Goal: Task Accomplishment & Management: Use online tool/utility

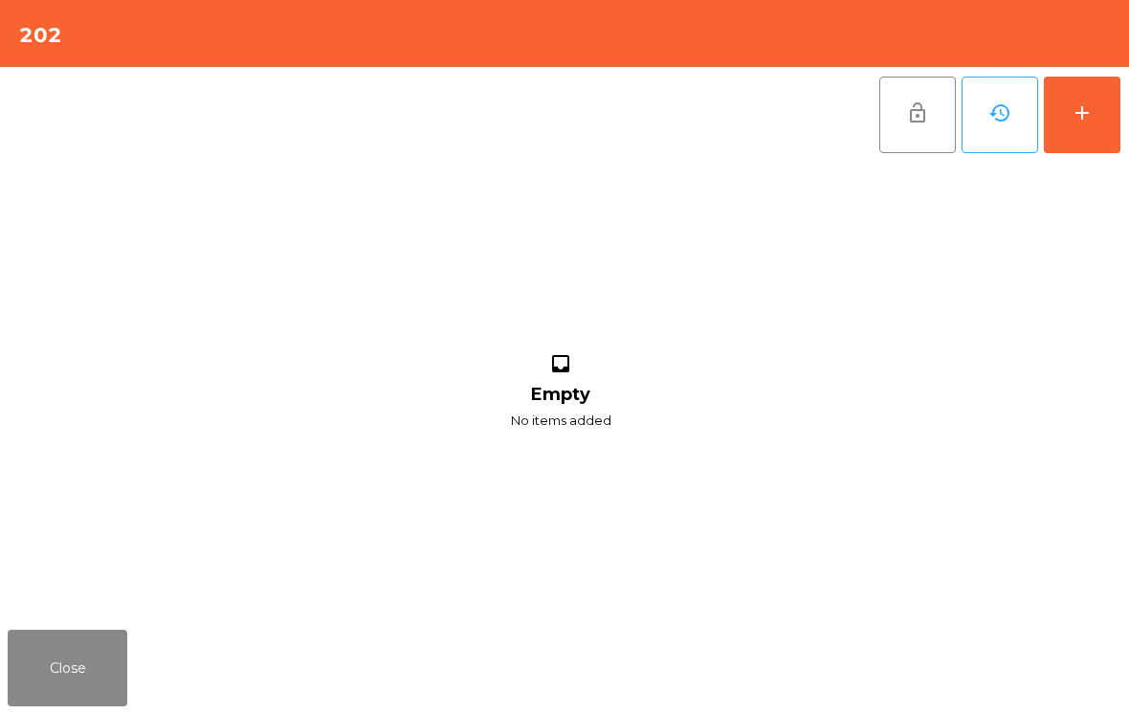
click at [1104, 92] on button "add" at bounding box center [1082, 115] width 77 height 77
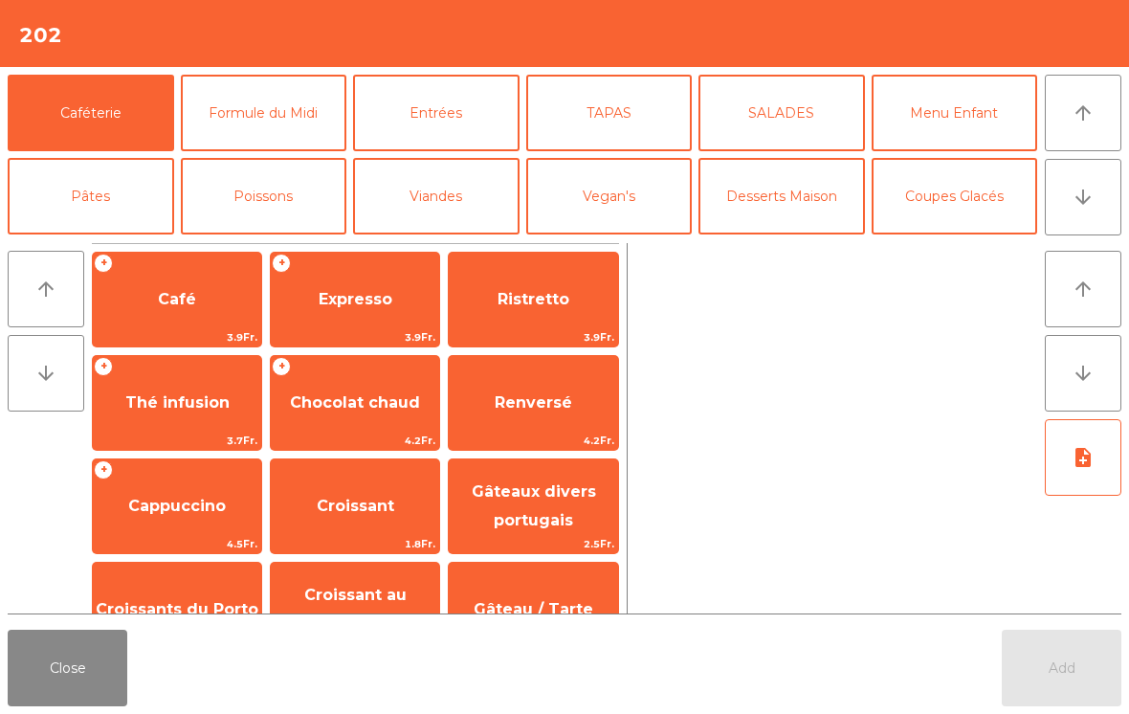
click at [1059, 222] on button "arrow_downward" at bounding box center [1083, 197] width 77 height 77
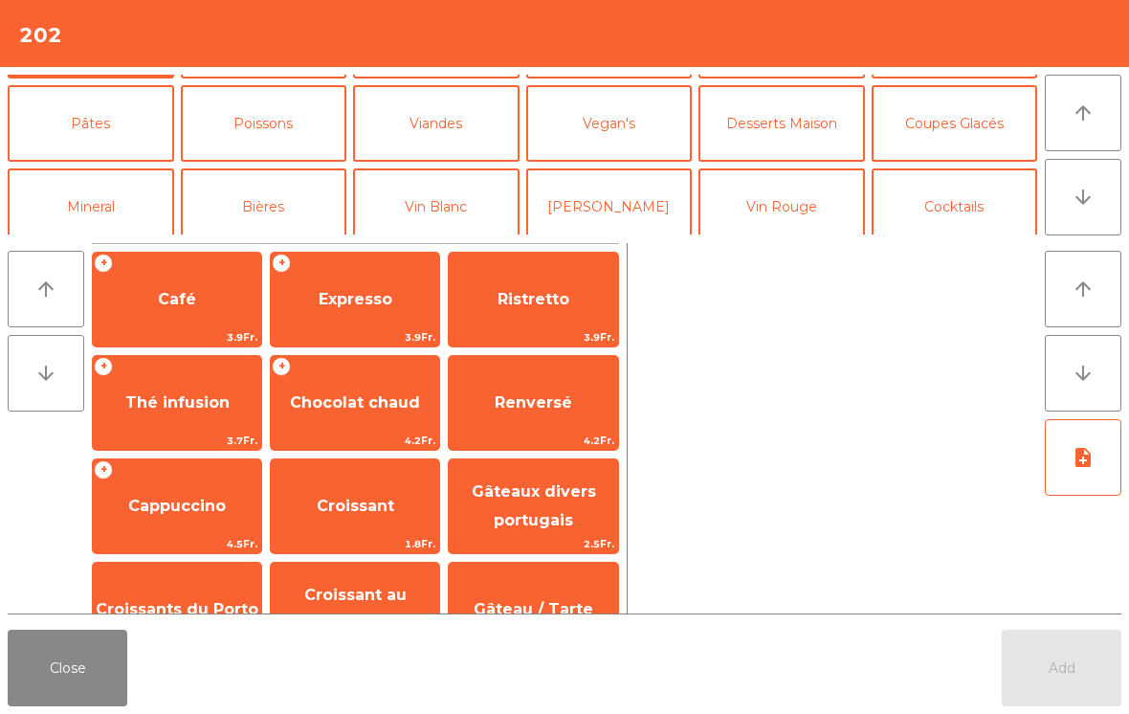
scroll to position [124, 0]
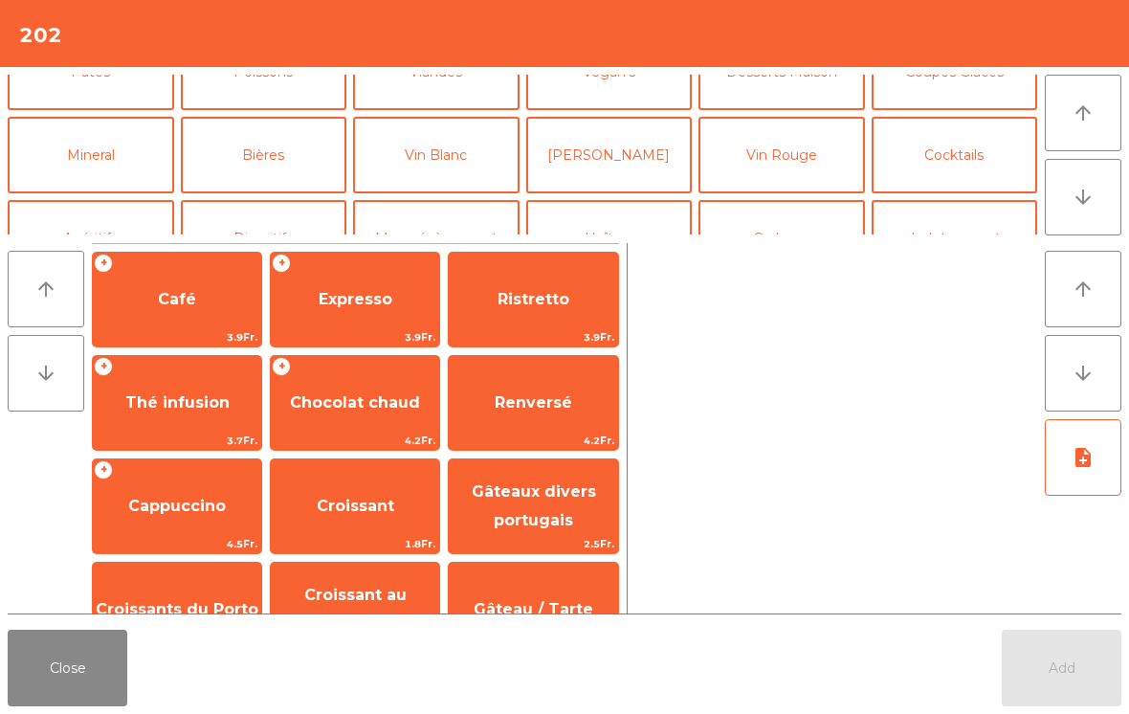
click at [284, 138] on button "Bières" at bounding box center [264, 155] width 166 height 77
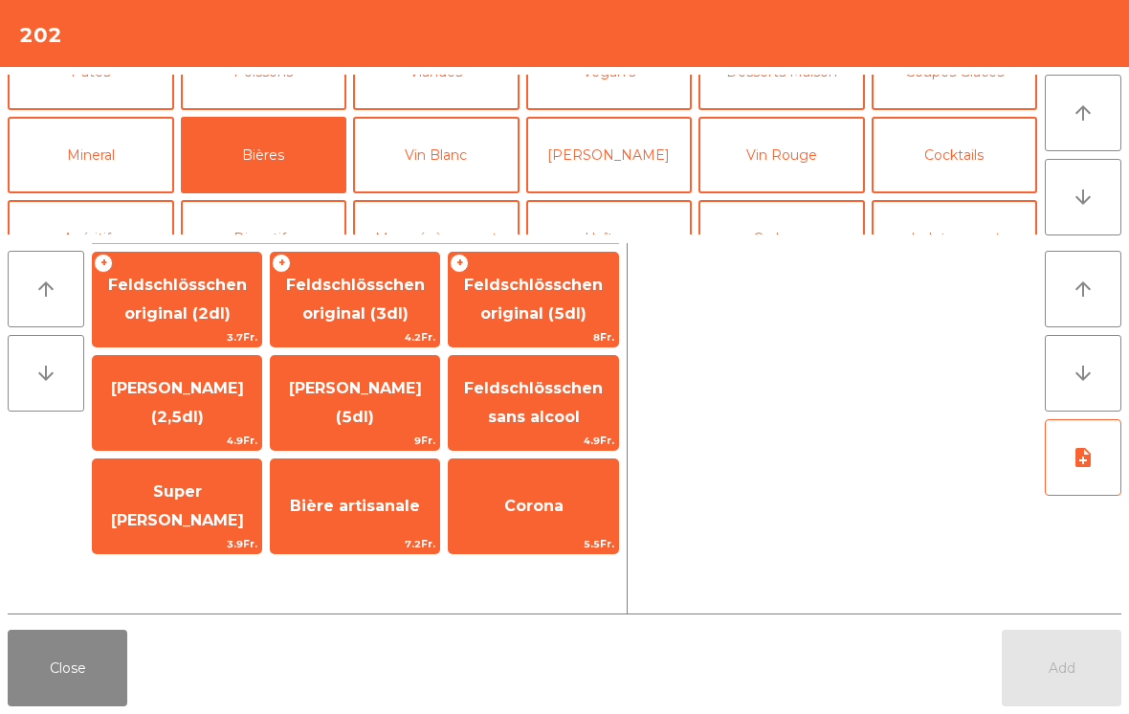
click at [390, 300] on span "Feldschlösschen original (3dl)" at bounding box center [355, 299] width 168 height 81
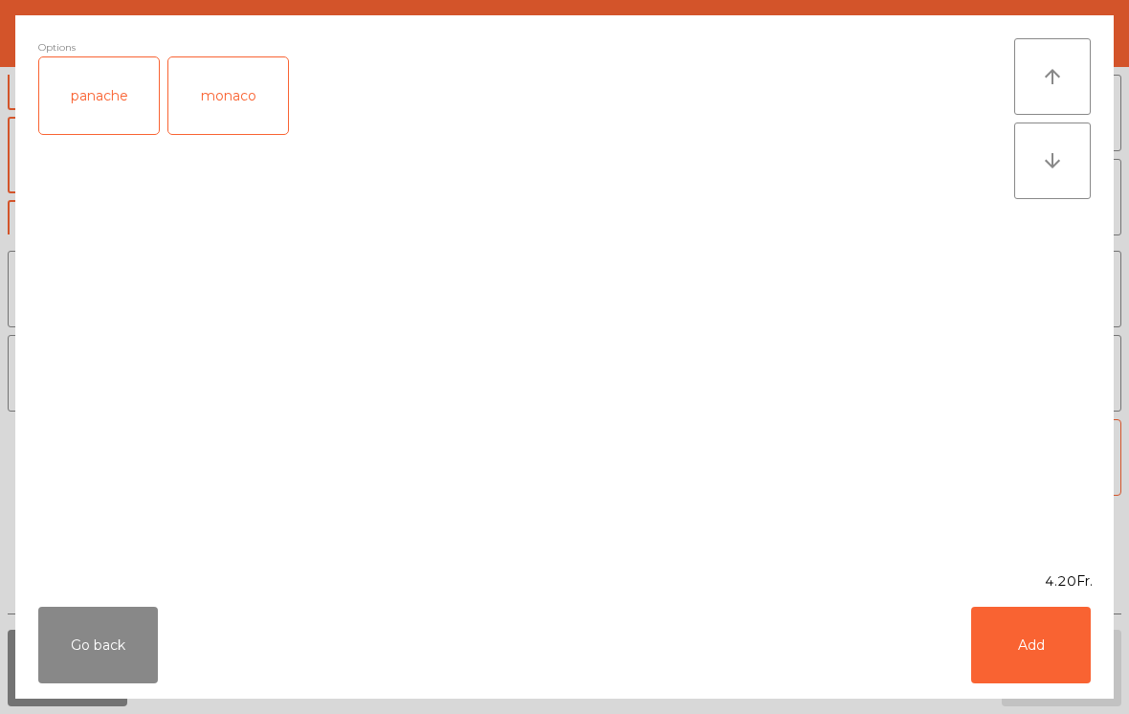
click at [1071, 652] on button "Add" at bounding box center [1031, 645] width 120 height 77
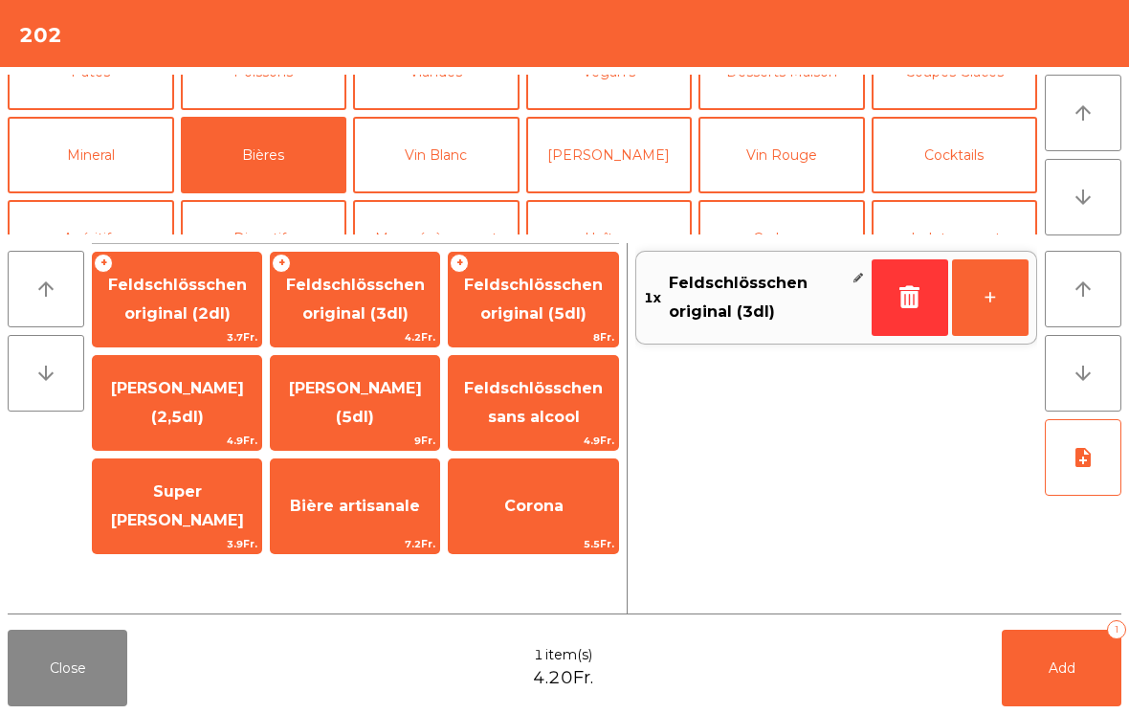
click at [127, 161] on button "Mineral" at bounding box center [91, 155] width 166 height 77
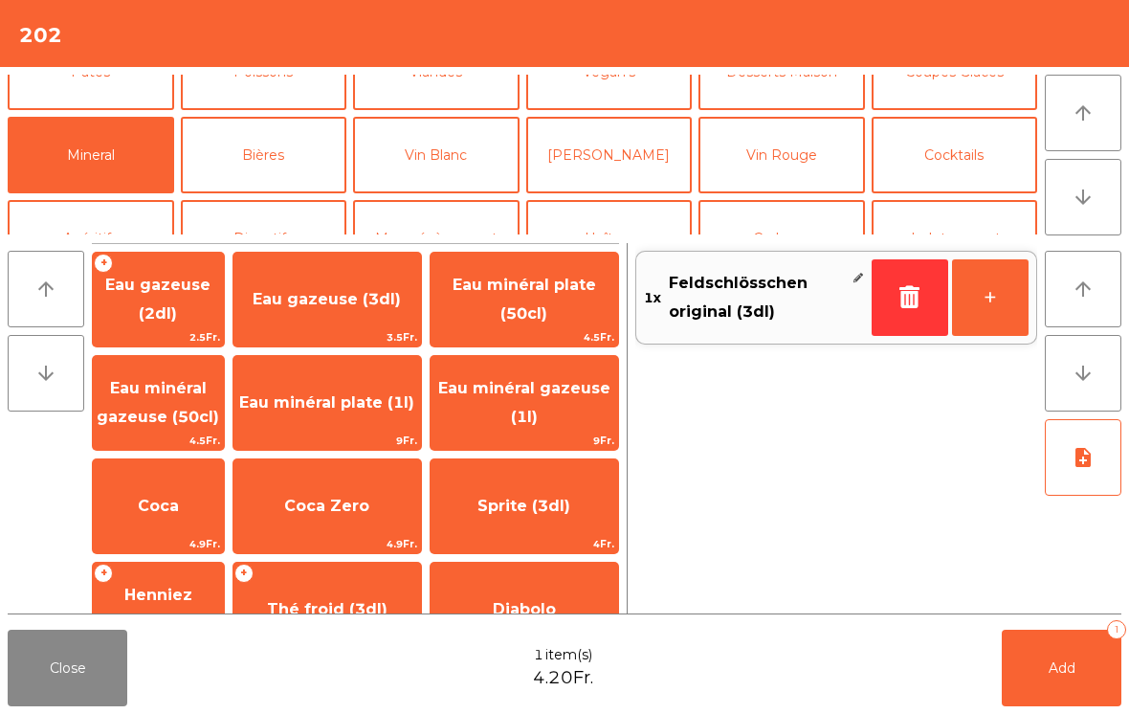
click at [210, 299] on span "Eau gazeuse (2dl)" at bounding box center [157, 299] width 105 height 47
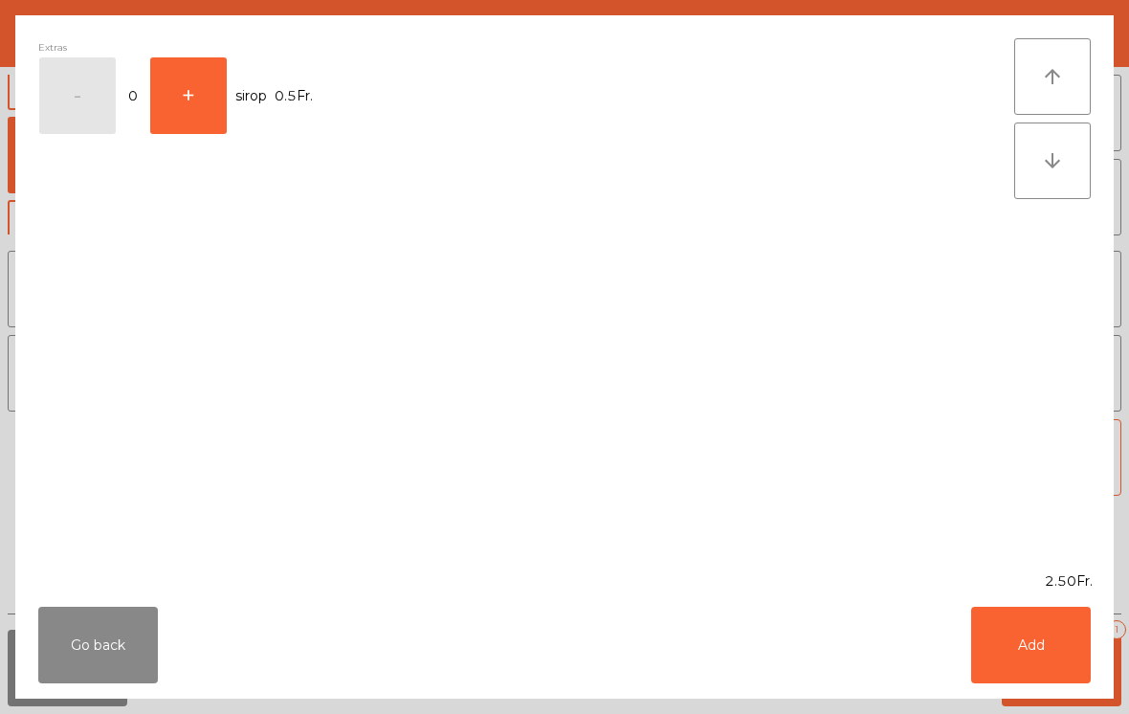
click at [217, 89] on button "+" at bounding box center [188, 95] width 77 height 77
click at [1042, 670] on button "Add" at bounding box center [1031, 645] width 120 height 77
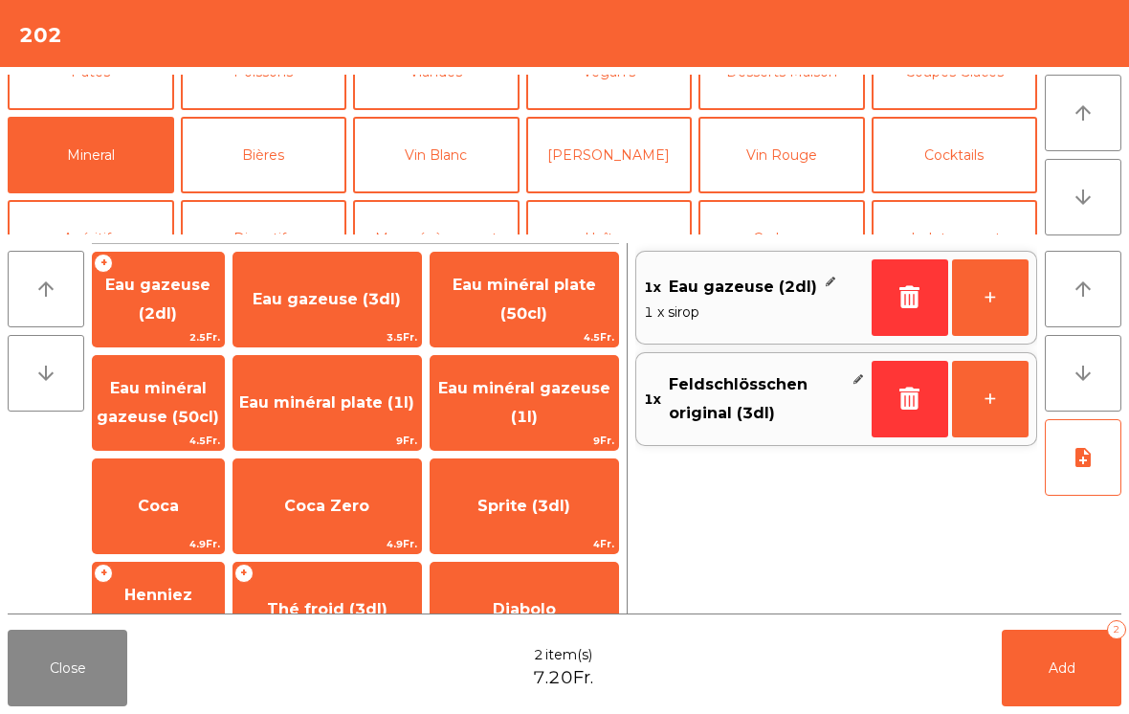
click at [1087, 652] on button "Add 2" at bounding box center [1062, 668] width 120 height 77
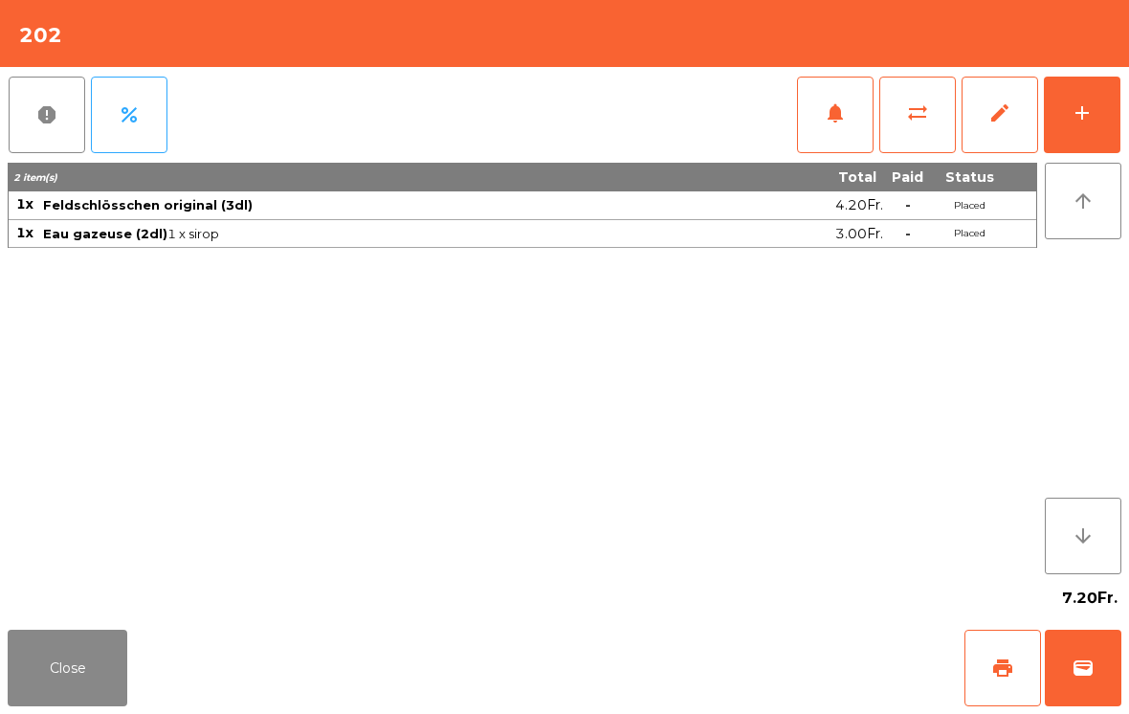
click at [12, 687] on button "Close" at bounding box center [68, 668] width 120 height 77
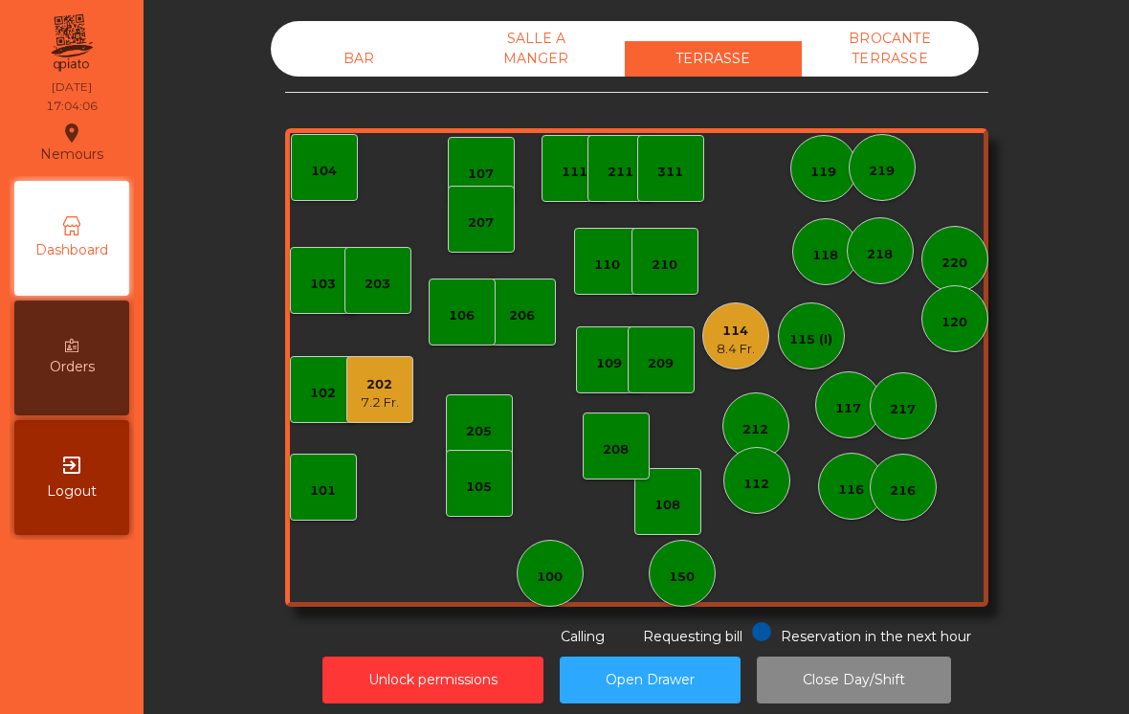
click at [666, 495] on div "108" at bounding box center [667, 501] width 26 height 27
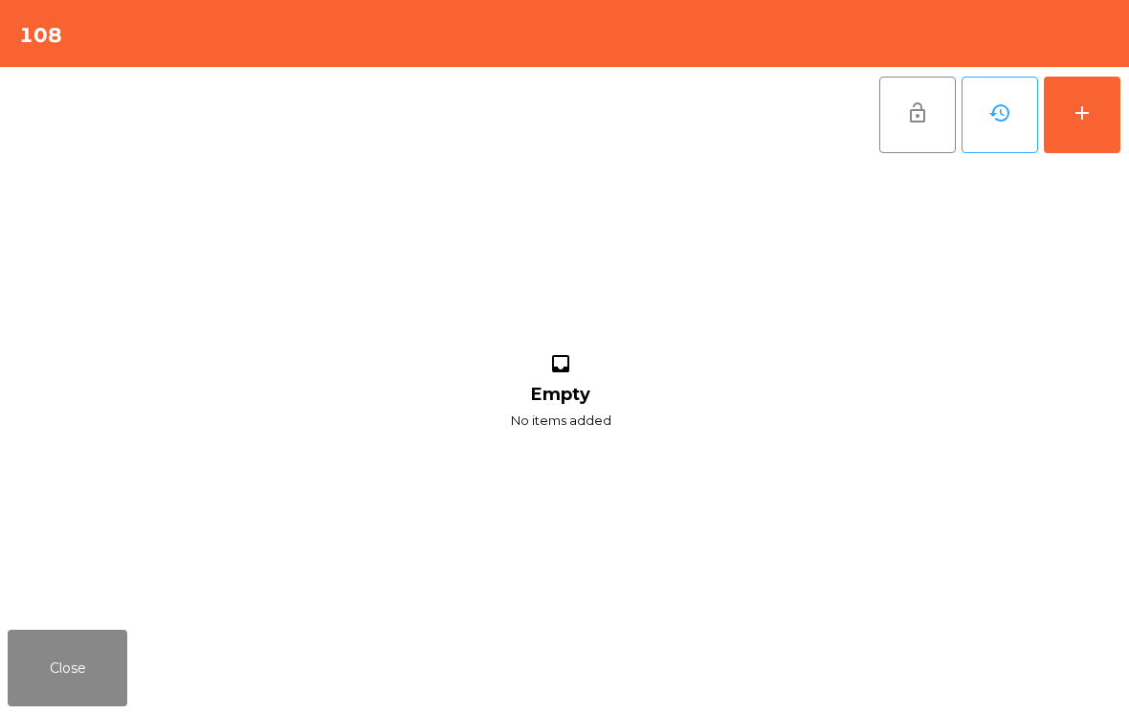
click at [1119, 121] on button "add" at bounding box center [1082, 115] width 77 height 77
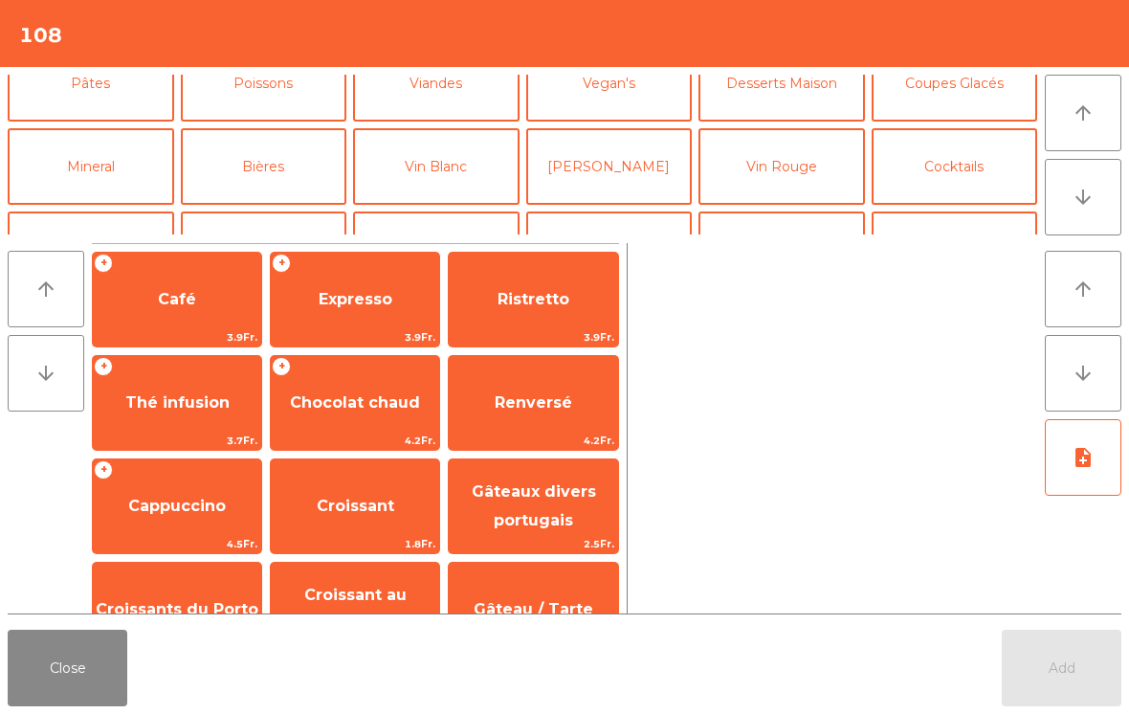
scroll to position [111, 0]
click at [236, 172] on button "Bières" at bounding box center [264, 168] width 166 height 77
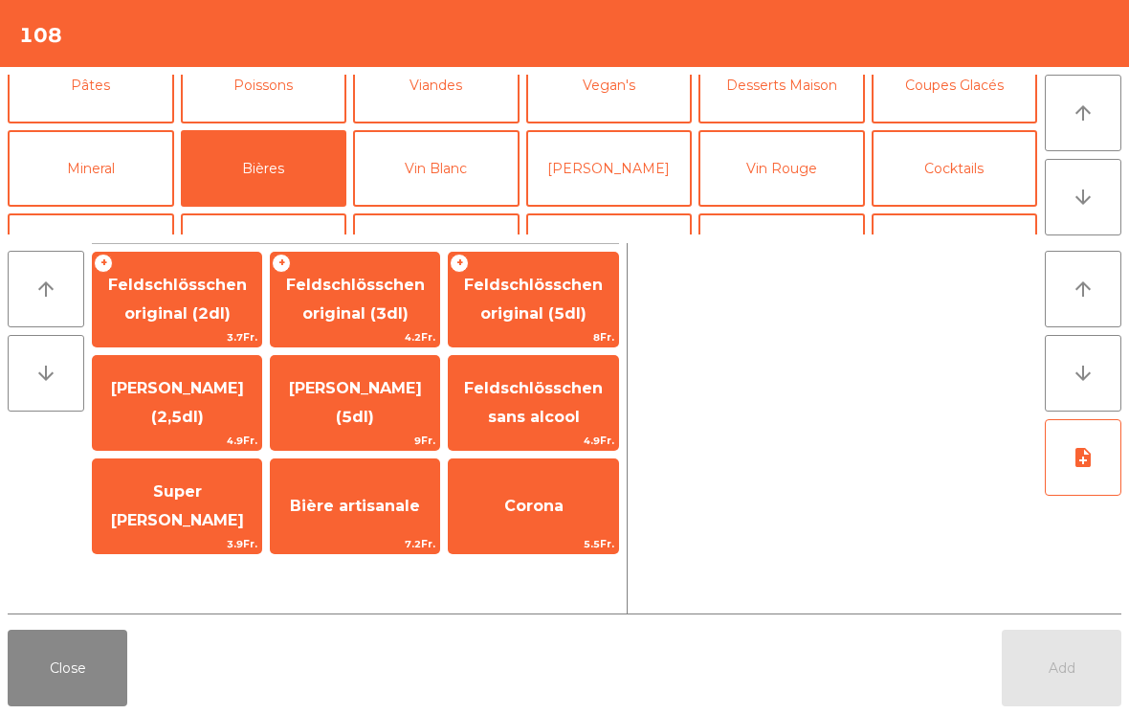
click at [166, 524] on span "Super [PERSON_NAME]" at bounding box center [177, 506] width 168 height 81
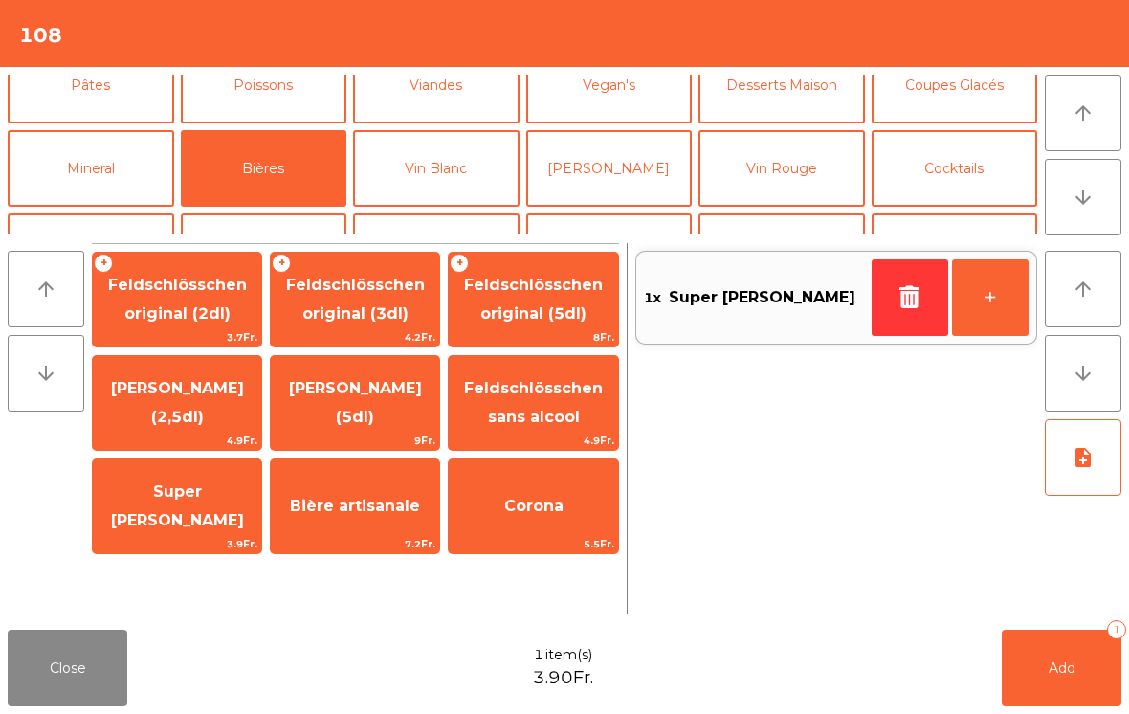
click at [178, 529] on span "Super [PERSON_NAME]" at bounding box center [177, 506] width 168 height 81
click at [1076, 674] on button "Add 2" at bounding box center [1062, 668] width 120 height 77
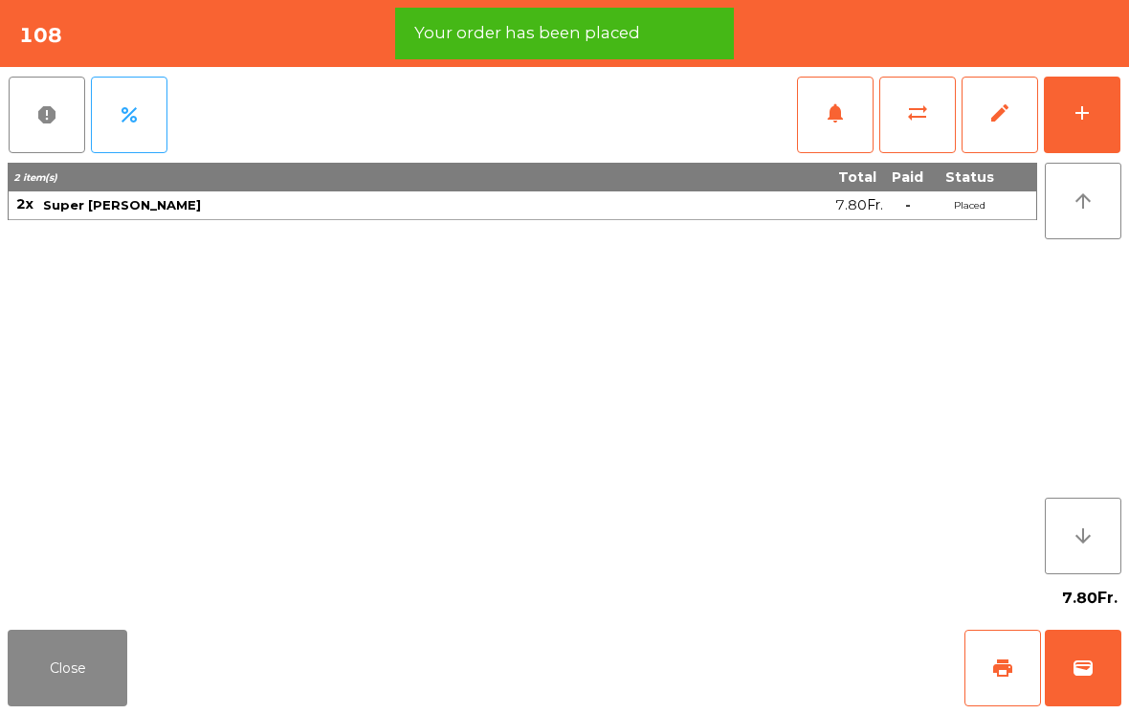
click at [53, 649] on button "Close" at bounding box center [68, 668] width 120 height 77
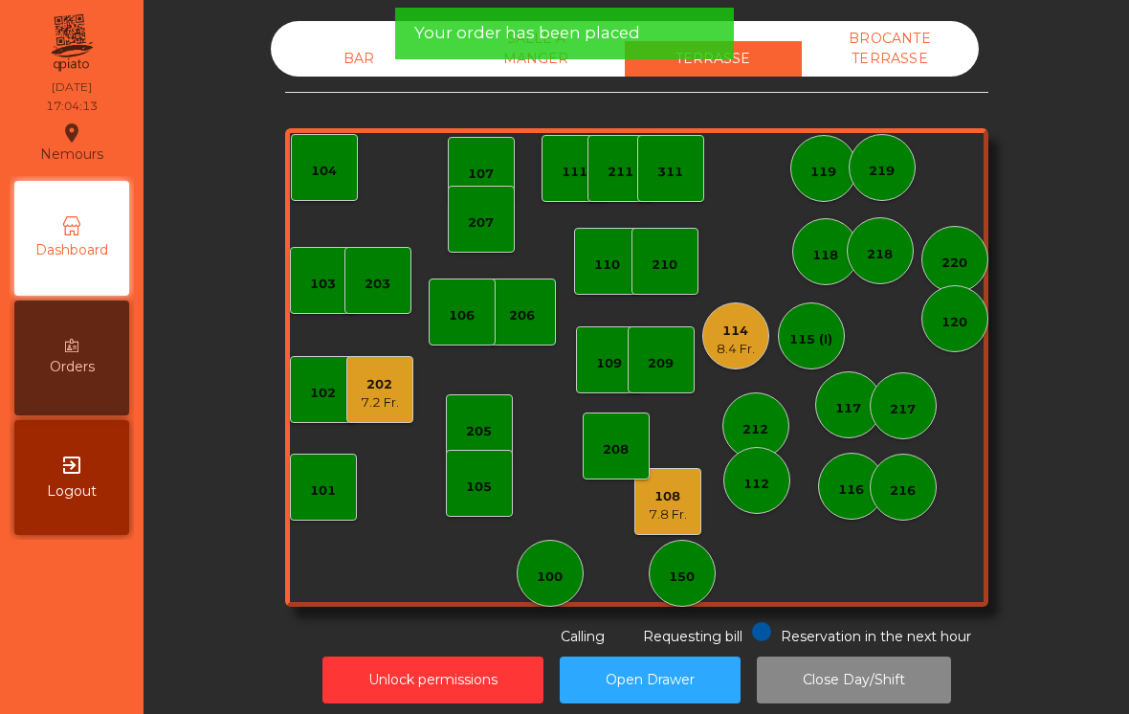
click at [722, 333] on div "114" at bounding box center [736, 330] width 38 height 19
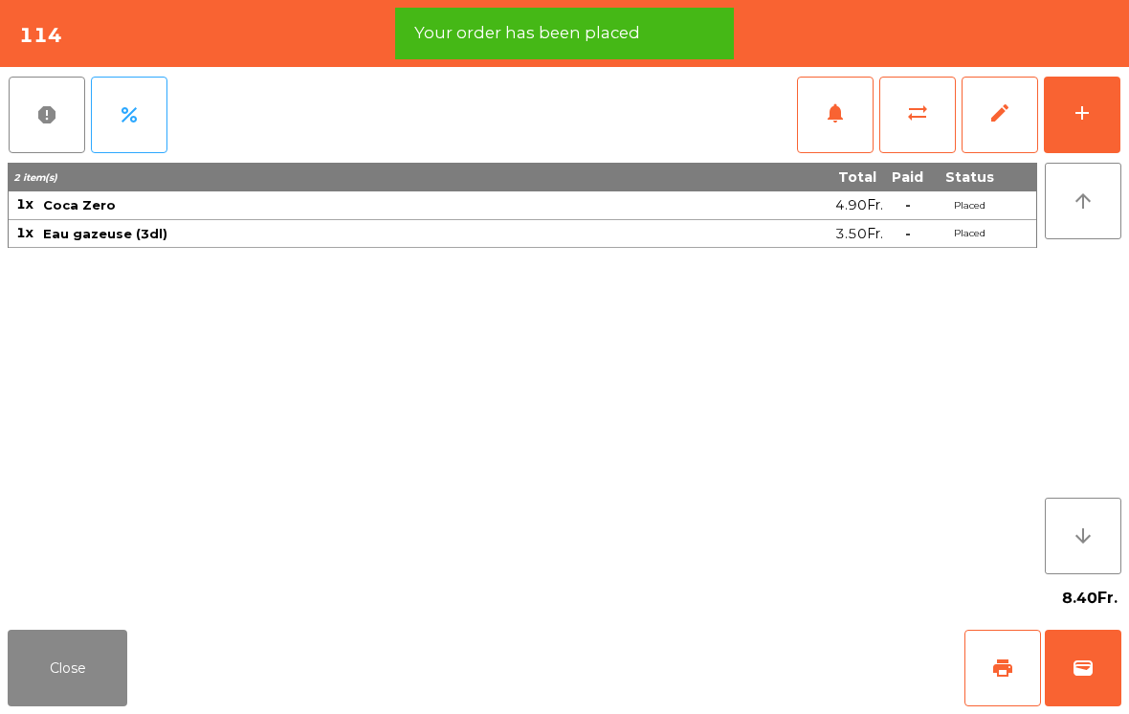
click at [1014, 661] on button "print" at bounding box center [1002, 668] width 77 height 77
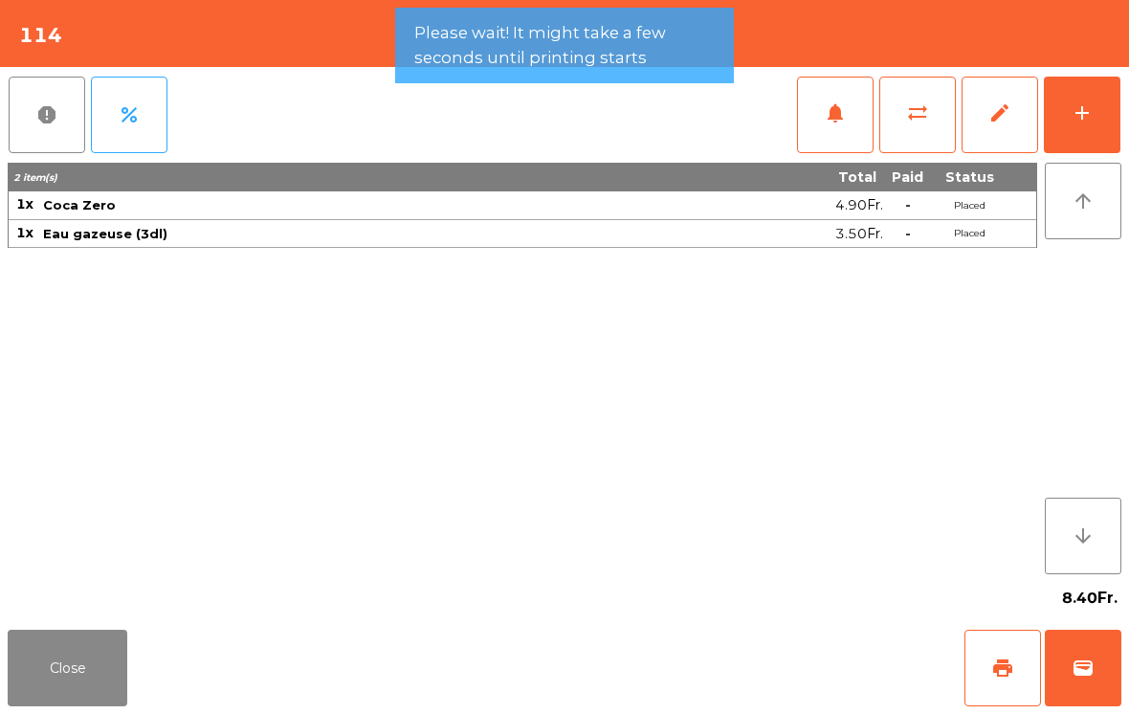
click at [65, 662] on button "Close" at bounding box center [68, 668] width 120 height 77
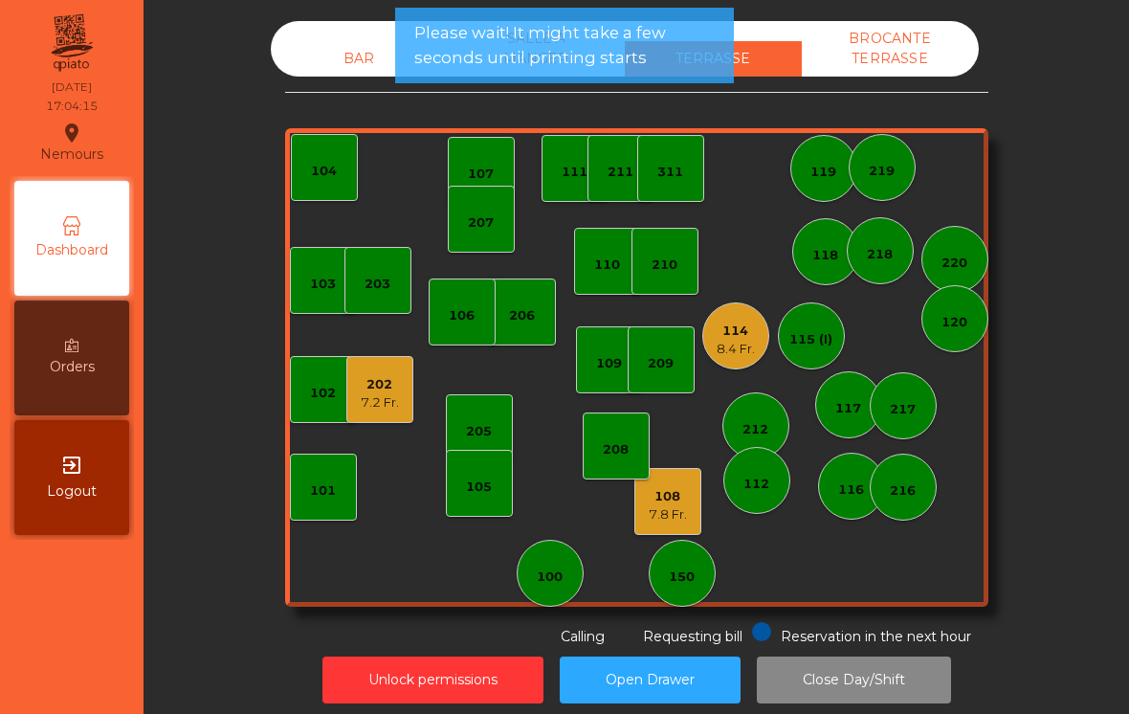
click at [377, 401] on div "7.2 Fr." at bounding box center [380, 402] width 38 height 19
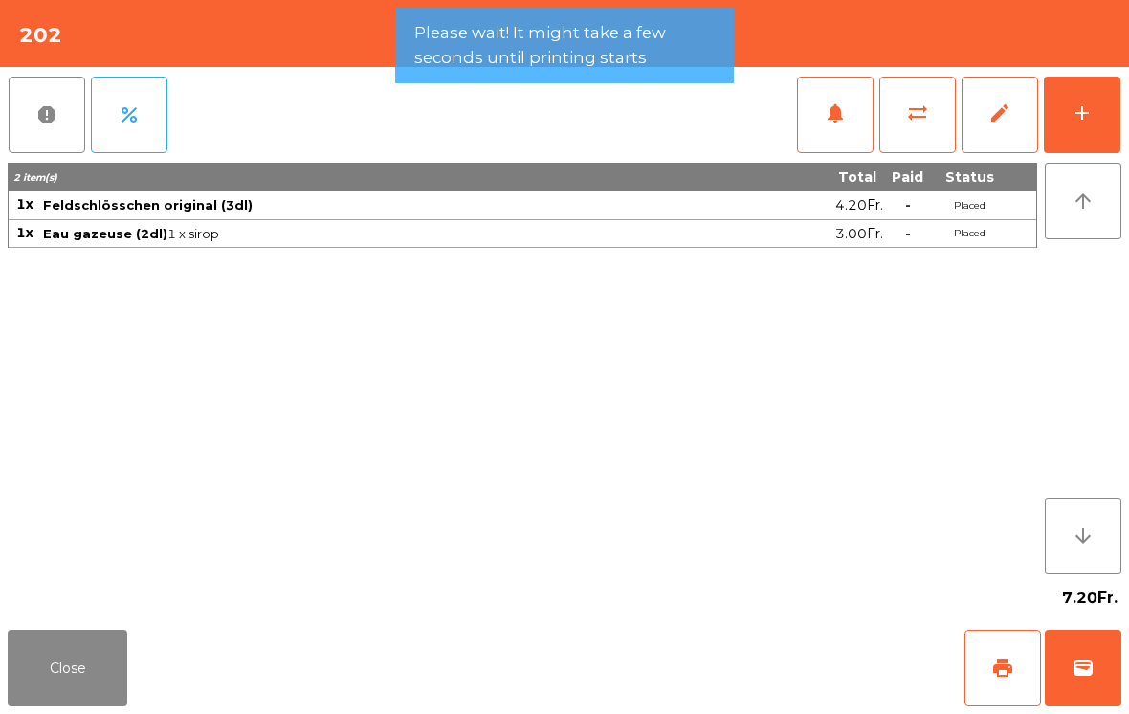
click at [1003, 678] on span "print" at bounding box center [1002, 667] width 23 height 23
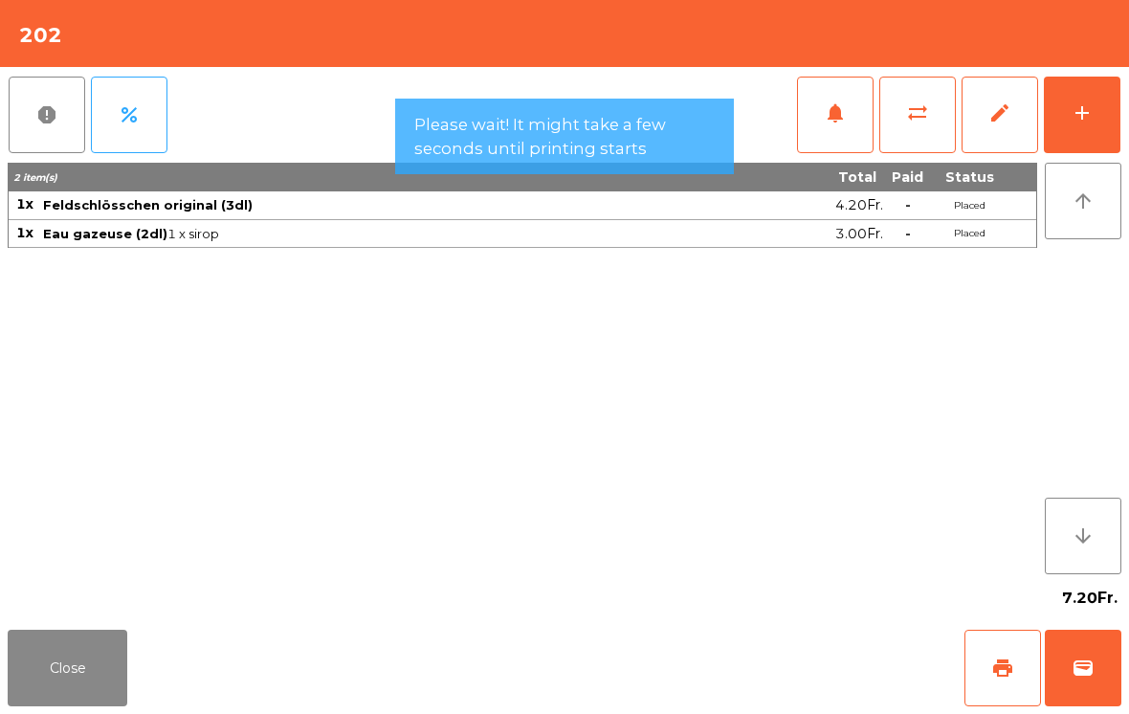
click at [78, 644] on button "Close" at bounding box center [68, 668] width 120 height 77
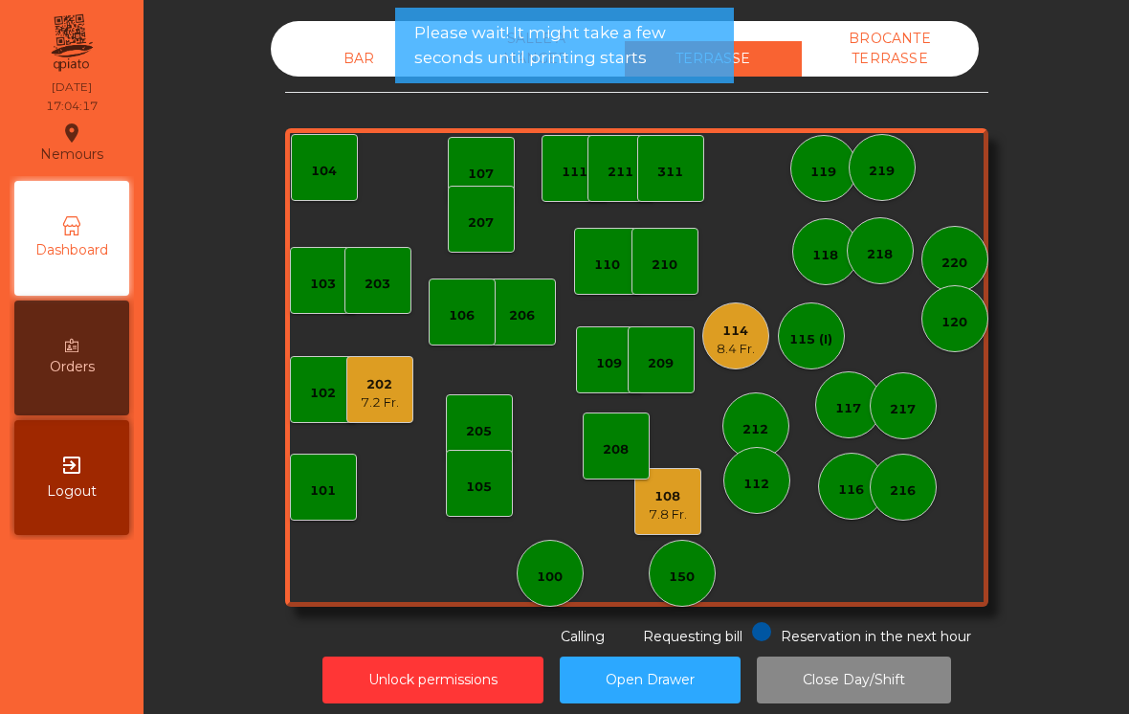
click at [691, 497] on div "108 7.8 Fr." at bounding box center [667, 501] width 67 height 67
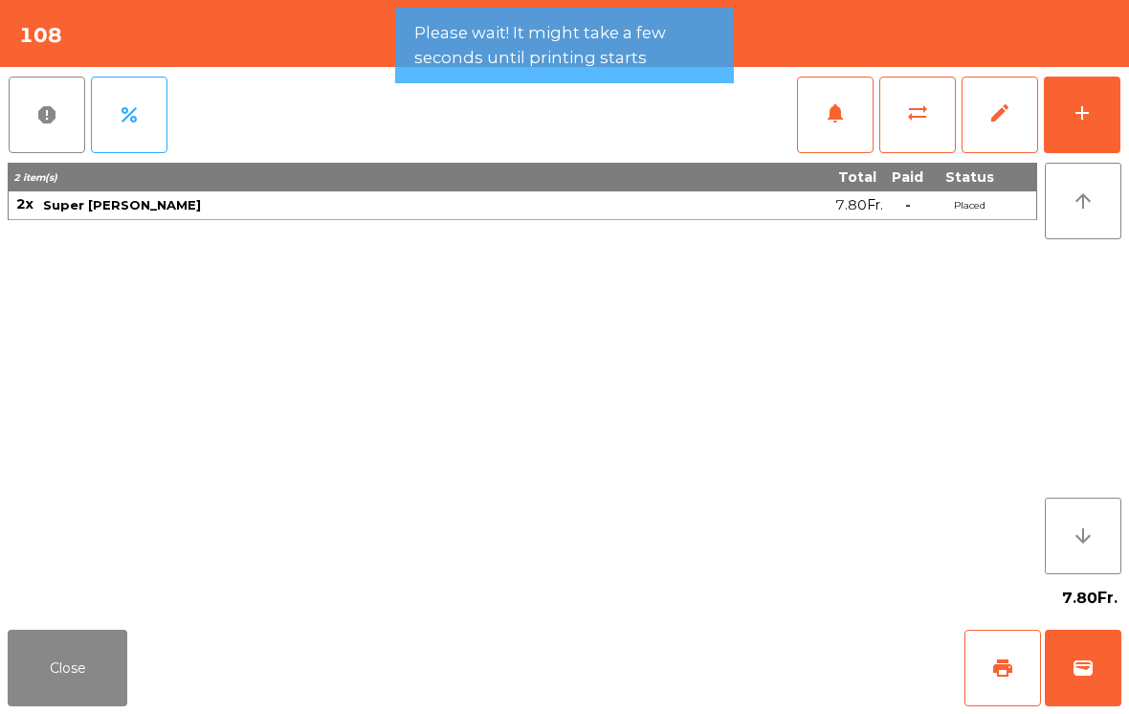
click at [1023, 665] on button "print" at bounding box center [1002, 668] width 77 height 77
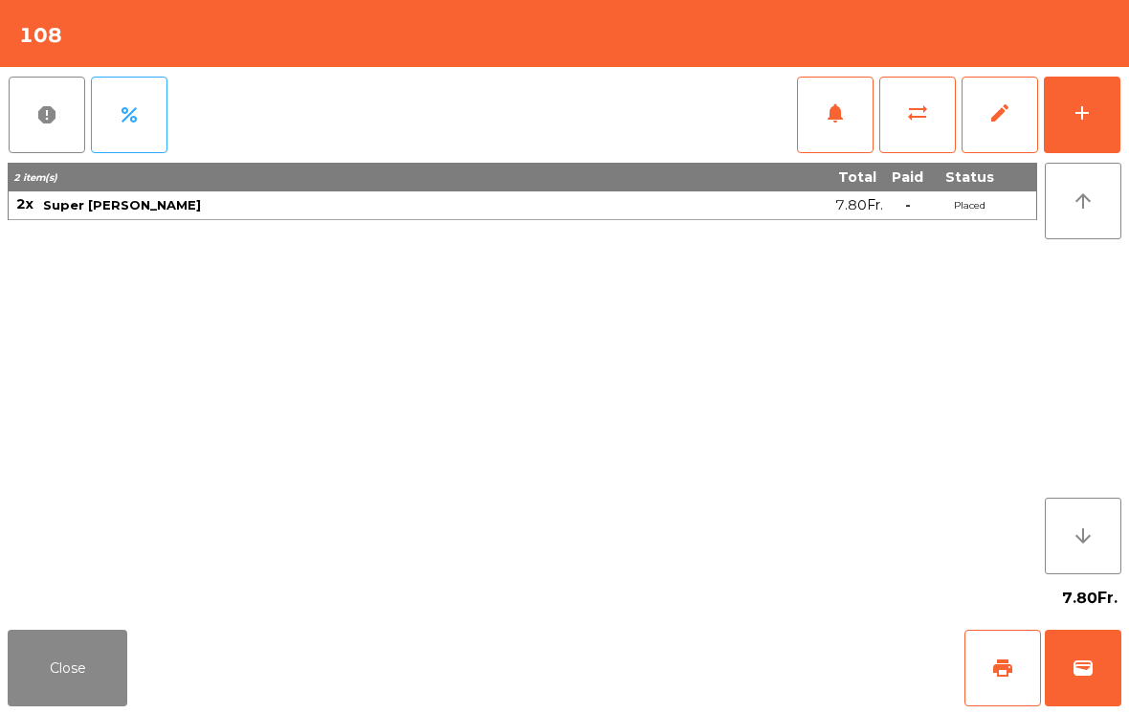
click at [155, 670] on div "Close print wallet" at bounding box center [564, 668] width 1129 height 92
click at [72, 693] on button "Close" at bounding box center [68, 668] width 120 height 77
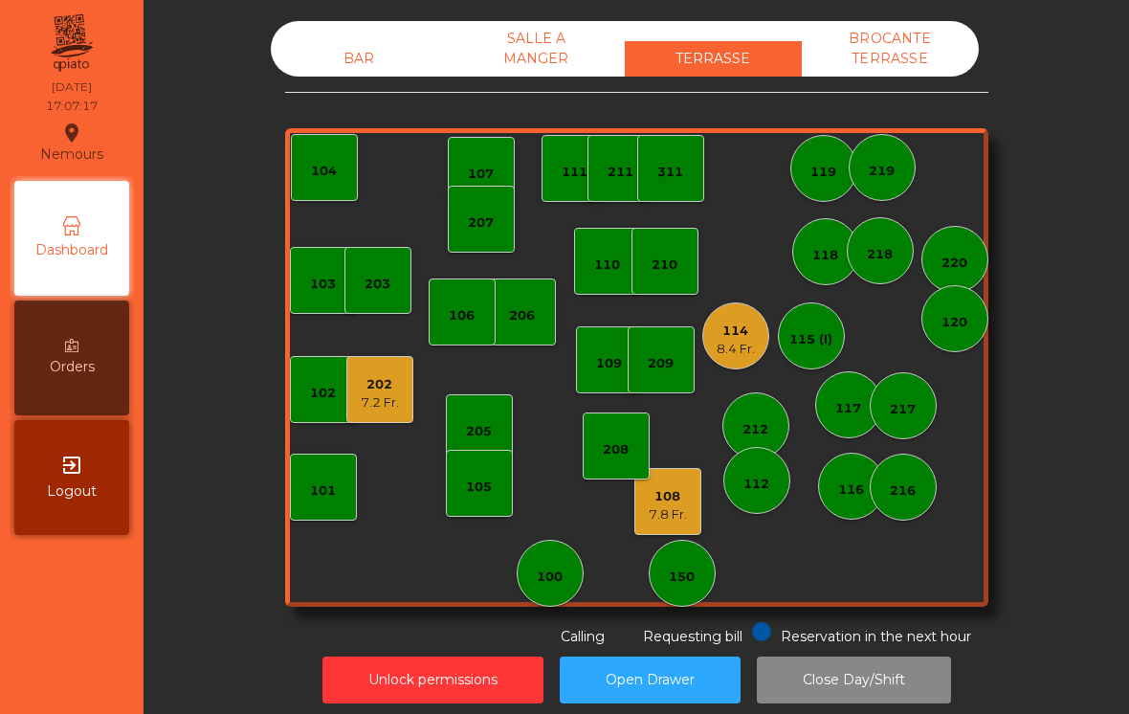
click at [368, 363] on div "202 7.2 Fr." at bounding box center [379, 389] width 67 height 67
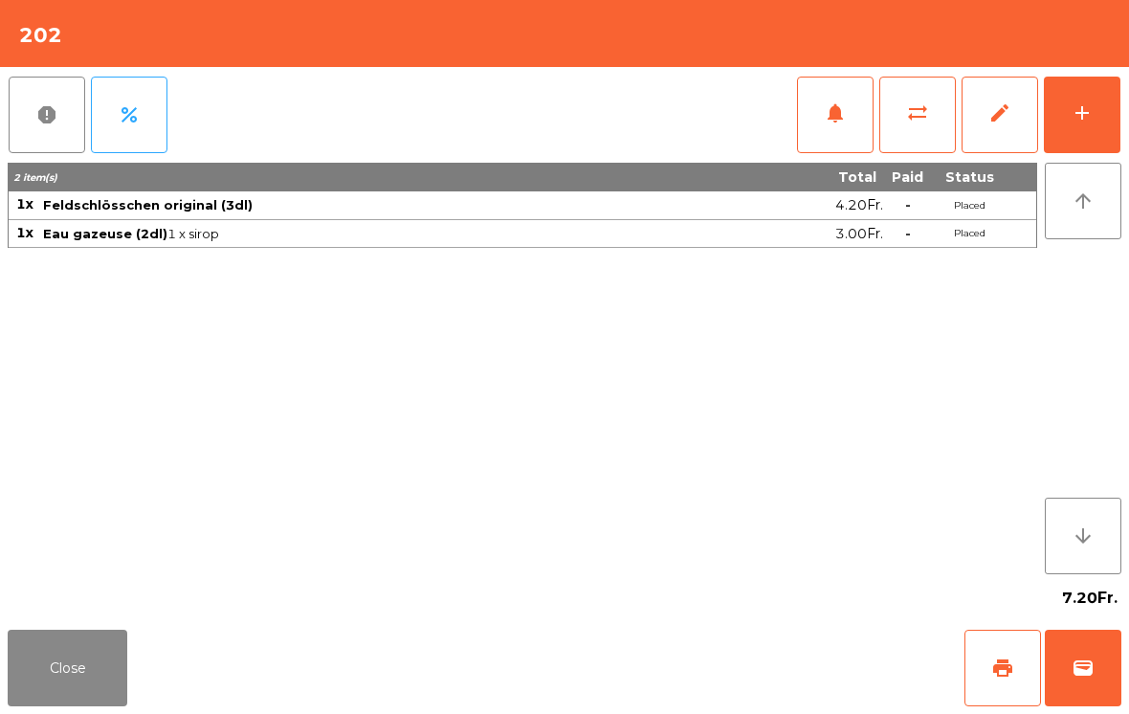
click at [1074, 666] on span "wallet" at bounding box center [1083, 667] width 23 height 23
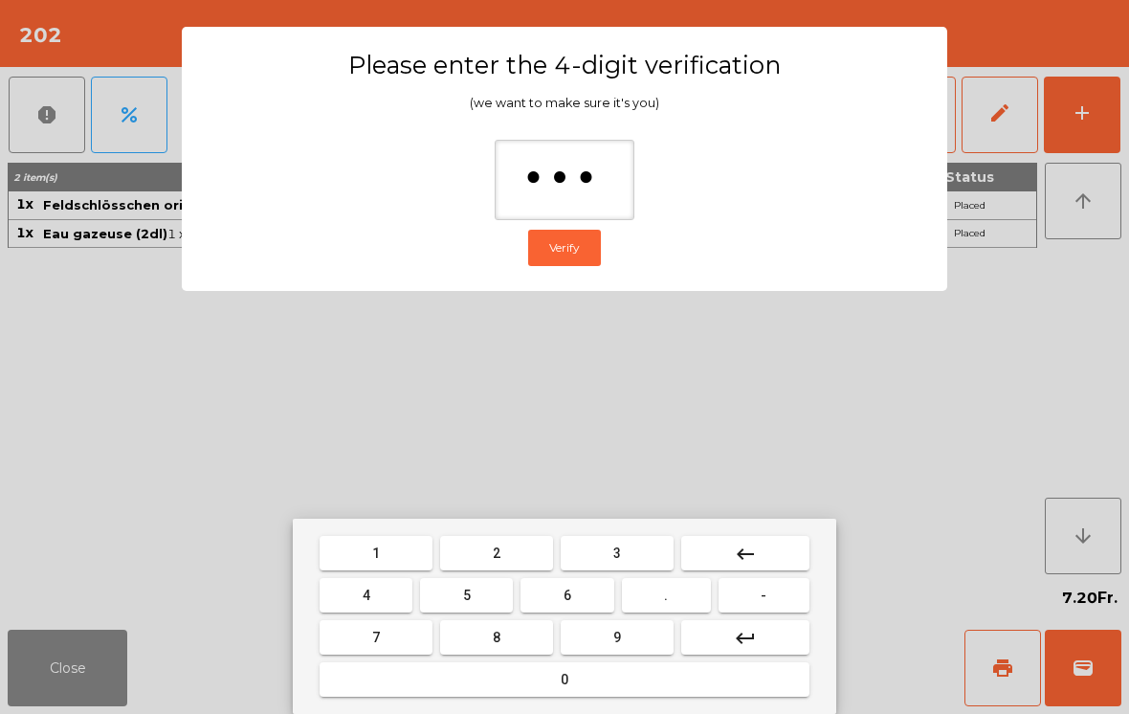
type input "****"
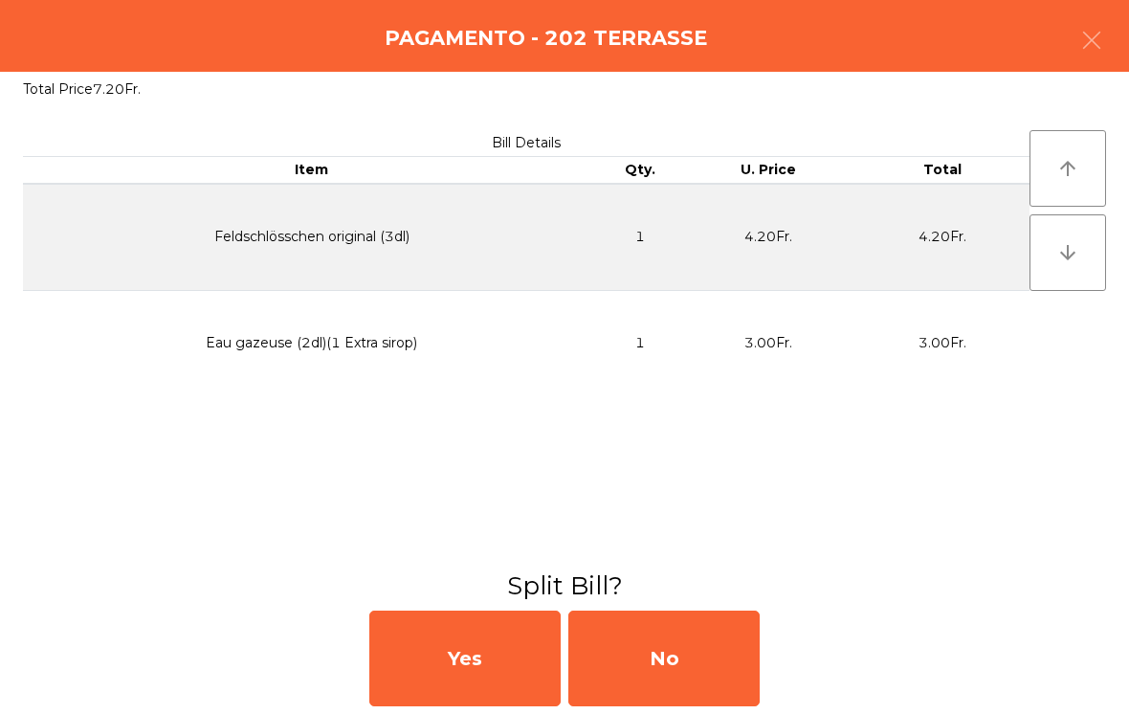
click at [742, 661] on div "No" at bounding box center [663, 658] width 191 height 96
click at [721, 656] on div "MB" at bounding box center [663, 658] width 191 height 96
click at [708, 649] on div "Unlock permissions Open Drawer Close Day/Shift" at bounding box center [636, 680] width 934 height 66
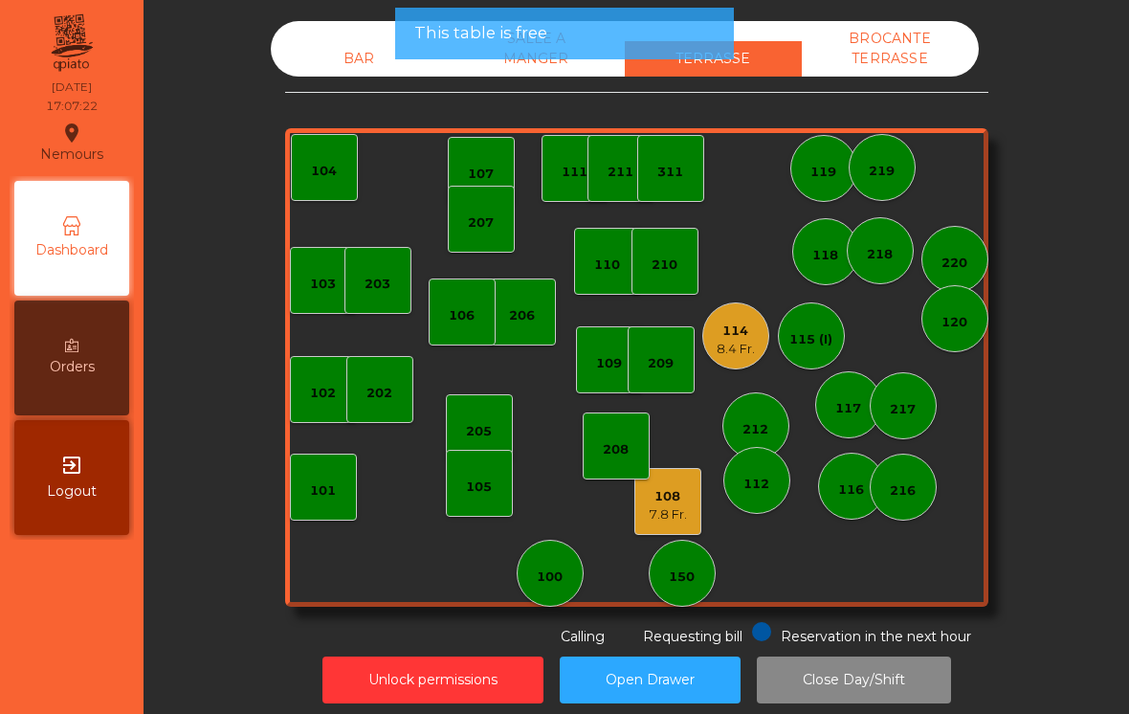
click at [680, 514] on div "7.8 Fr." at bounding box center [668, 514] width 38 height 19
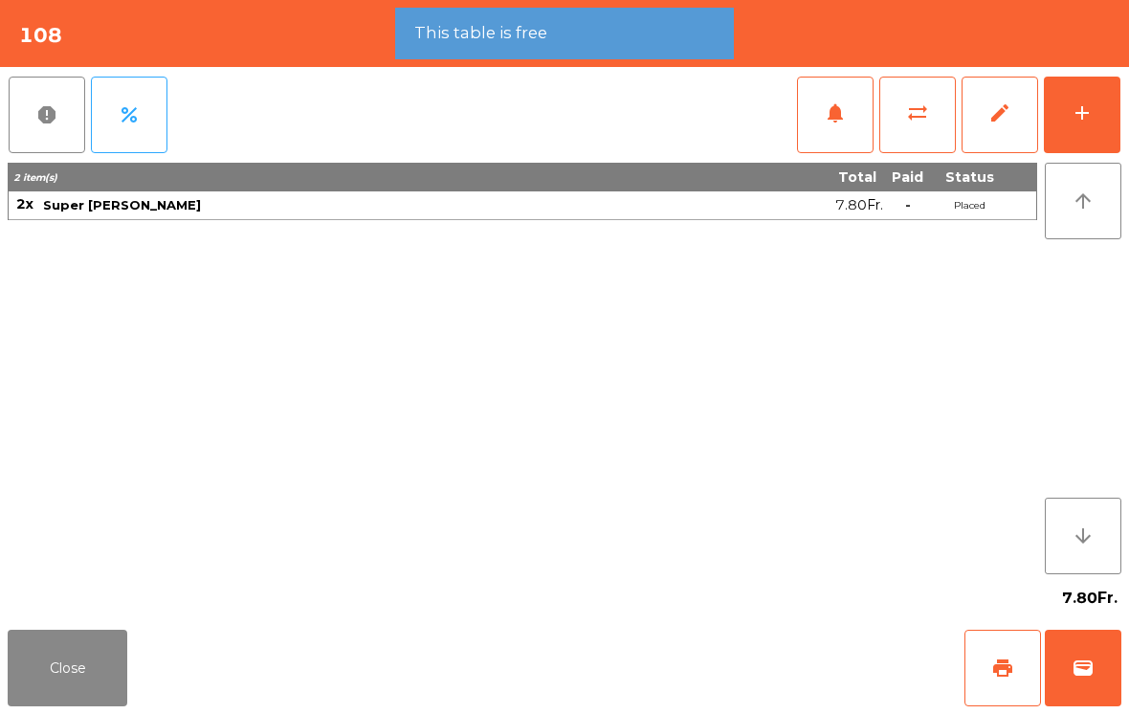
click at [1060, 672] on button "wallet" at bounding box center [1083, 668] width 77 height 77
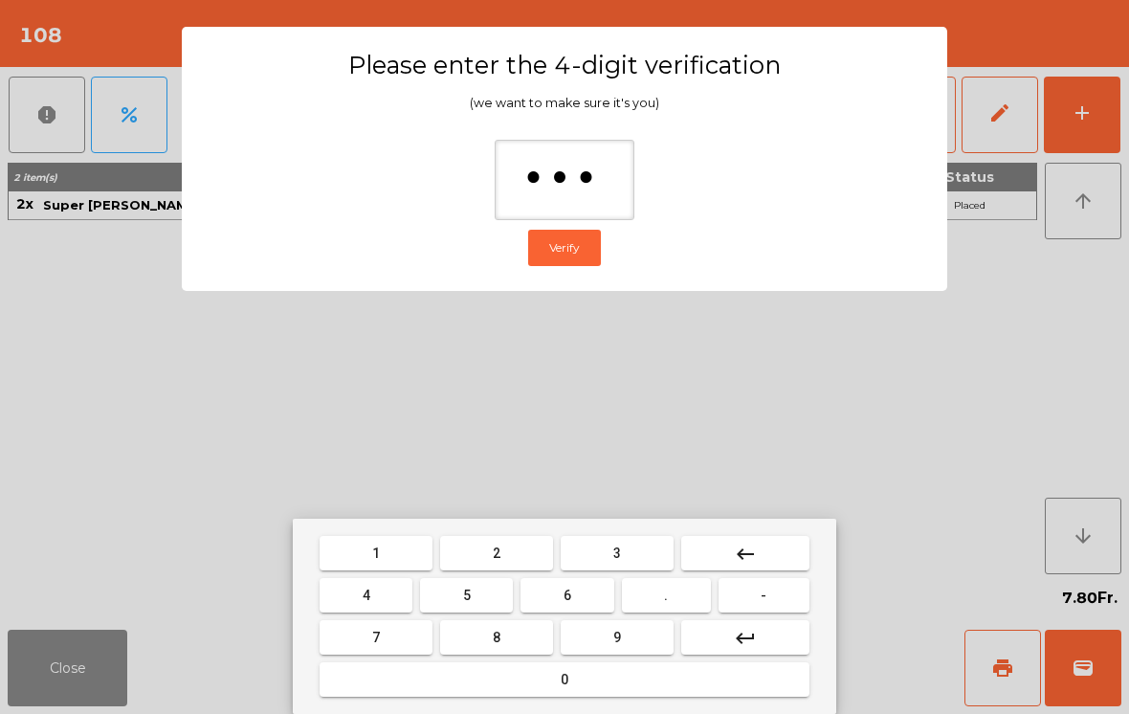
type input "****"
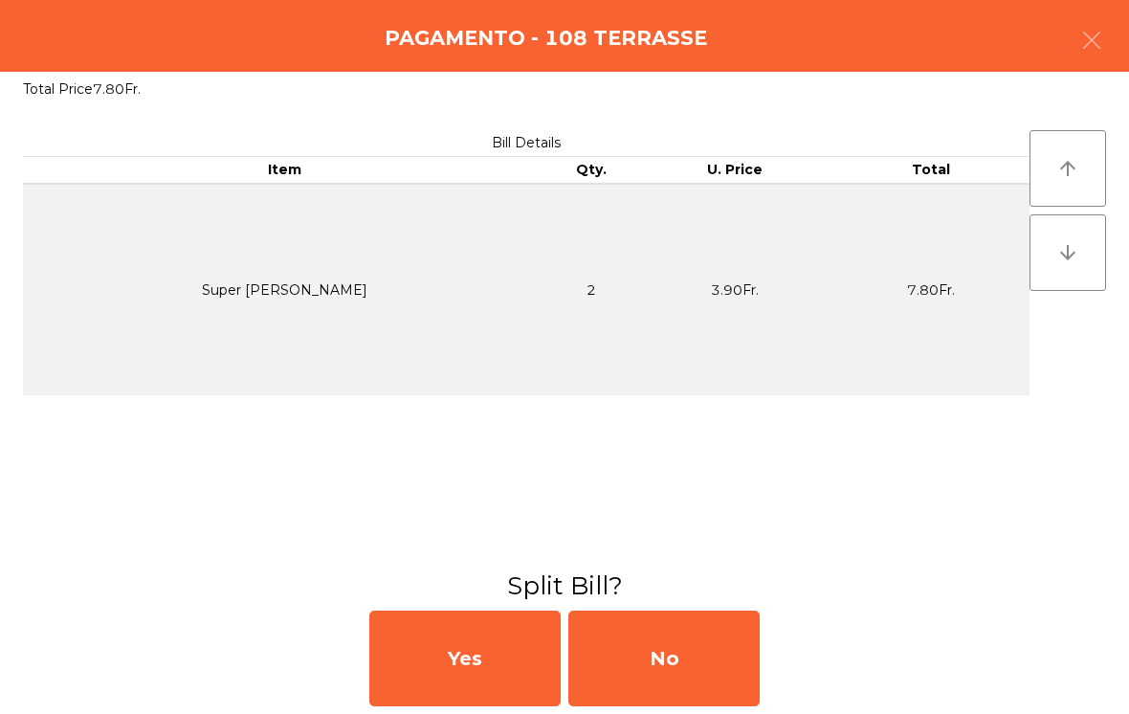
click at [669, 645] on div "No" at bounding box center [663, 658] width 191 height 96
click at [718, 641] on div "MB" at bounding box center [663, 658] width 191 height 96
click at [709, 670] on div "No" at bounding box center [663, 658] width 191 height 96
click at [684, 653] on div "No" at bounding box center [663, 658] width 191 height 96
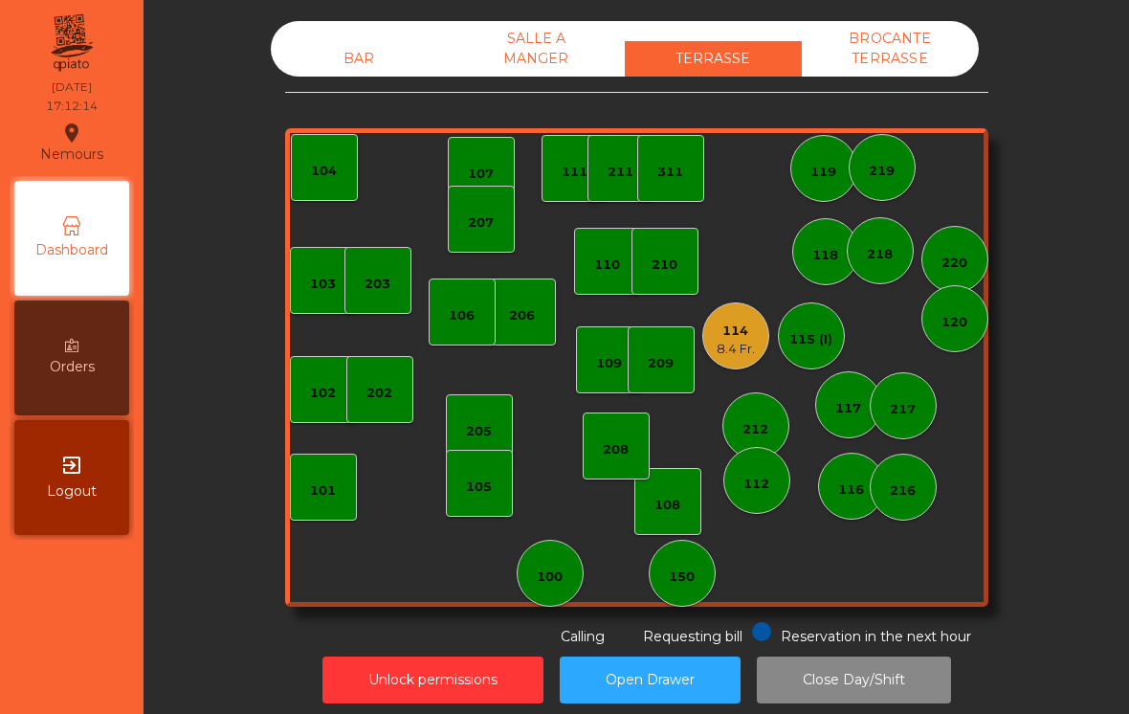
click at [714, 328] on div "114 8.4 Fr." at bounding box center [735, 335] width 67 height 67
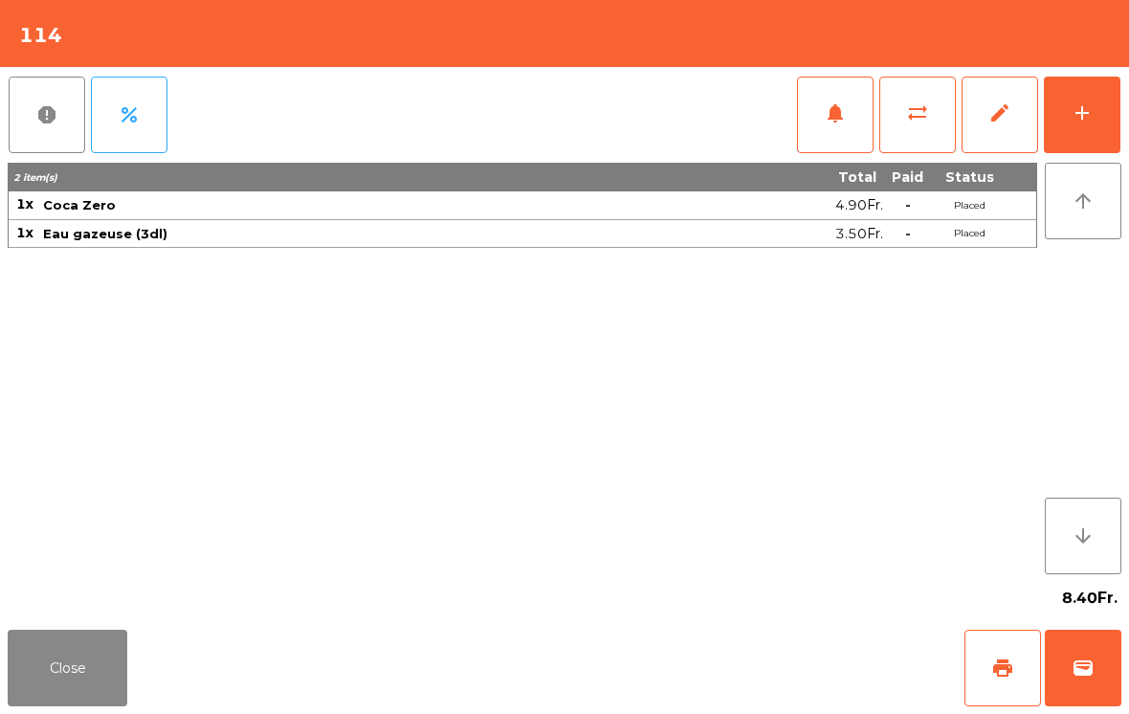
click at [1084, 651] on button "wallet" at bounding box center [1083, 668] width 77 height 77
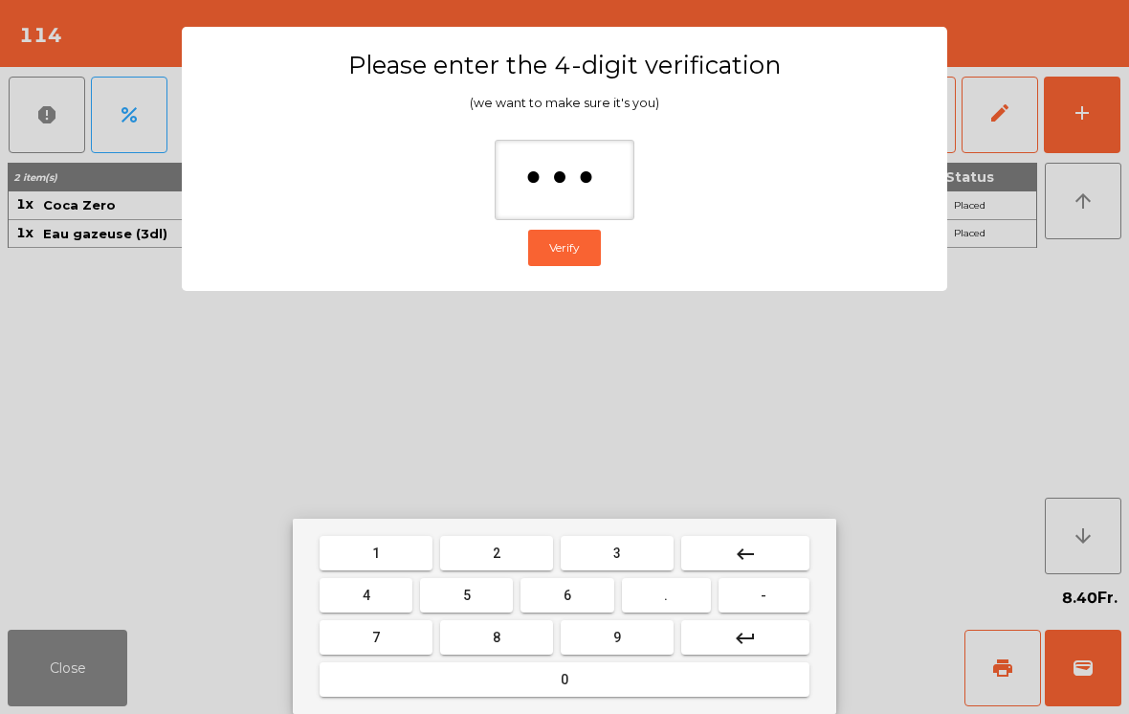
type input "****"
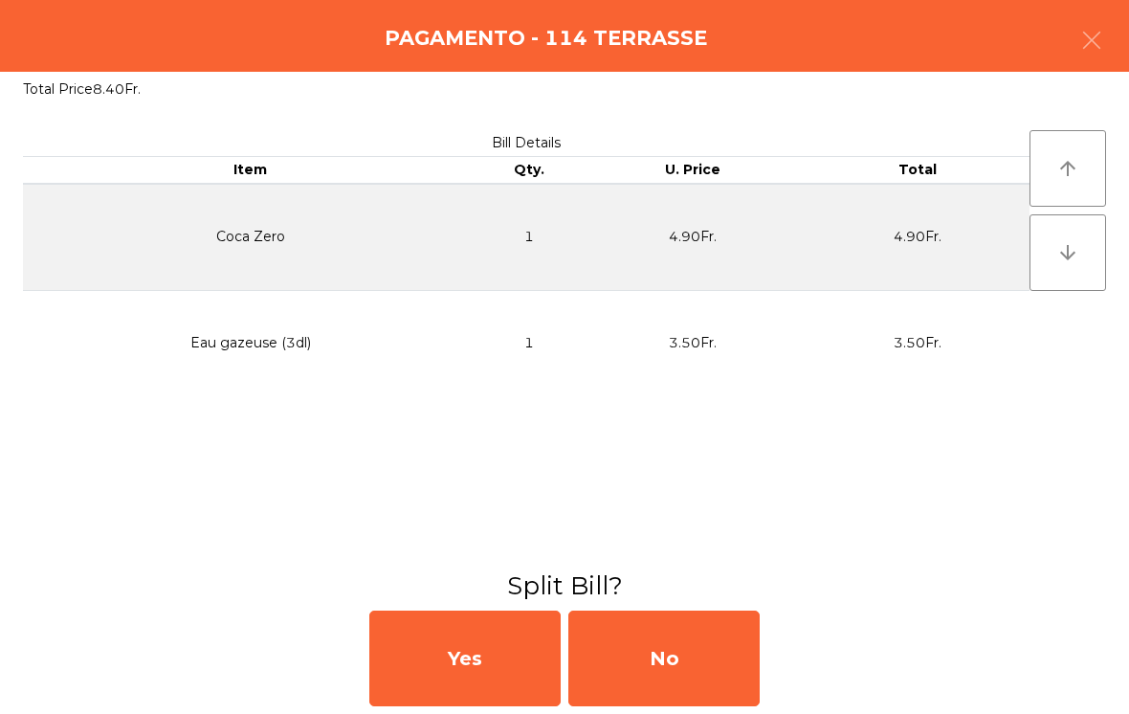
click at [676, 663] on div "No" at bounding box center [663, 658] width 191 height 96
click at [714, 666] on div "MB" at bounding box center [663, 658] width 191 height 96
click at [707, 653] on div "No" at bounding box center [663, 658] width 191 height 96
click at [705, 646] on div "No" at bounding box center [663, 658] width 191 height 96
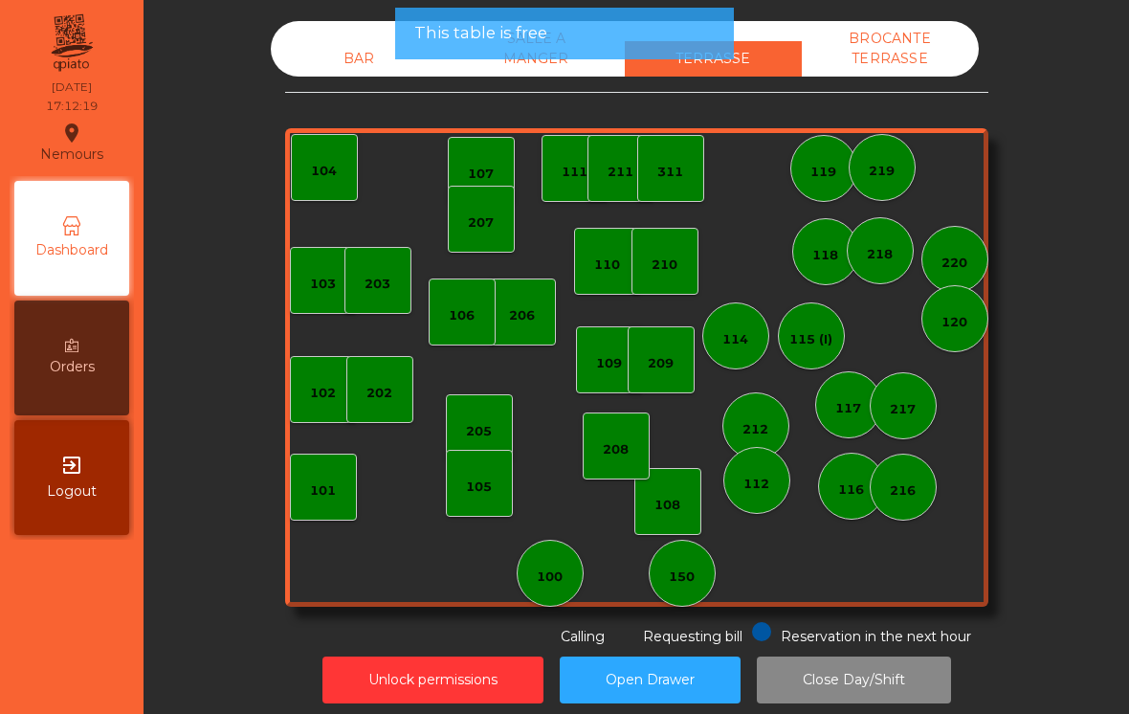
click at [698, 635] on span "Requesting bill" at bounding box center [693, 636] width 100 height 17
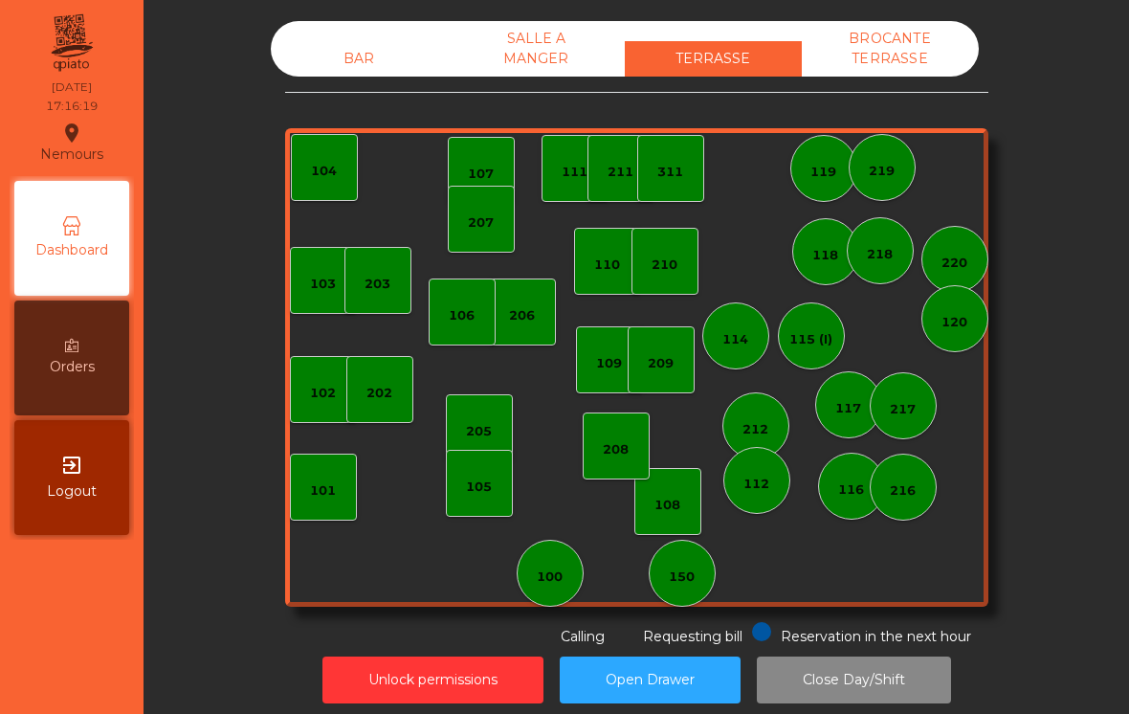
click at [684, 521] on div "108" at bounding box center [667, 501] width 67 height 67
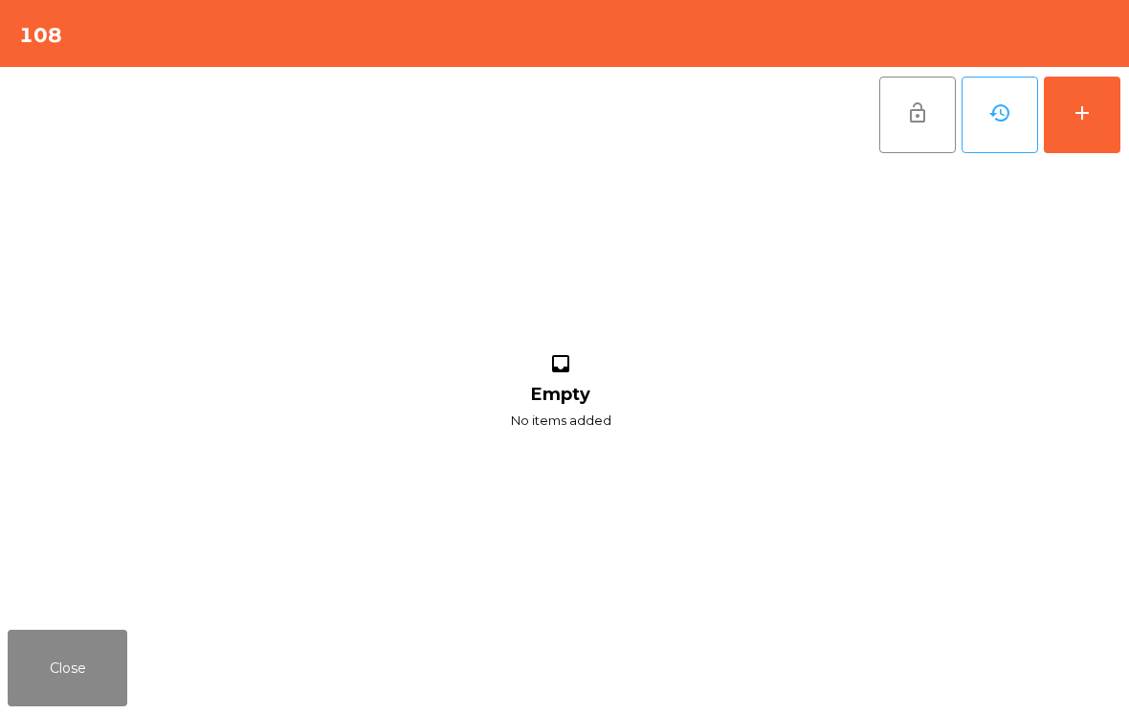
click at [1113, 126] on button "add" at bounding box center [1082, 115] width 77 height 77
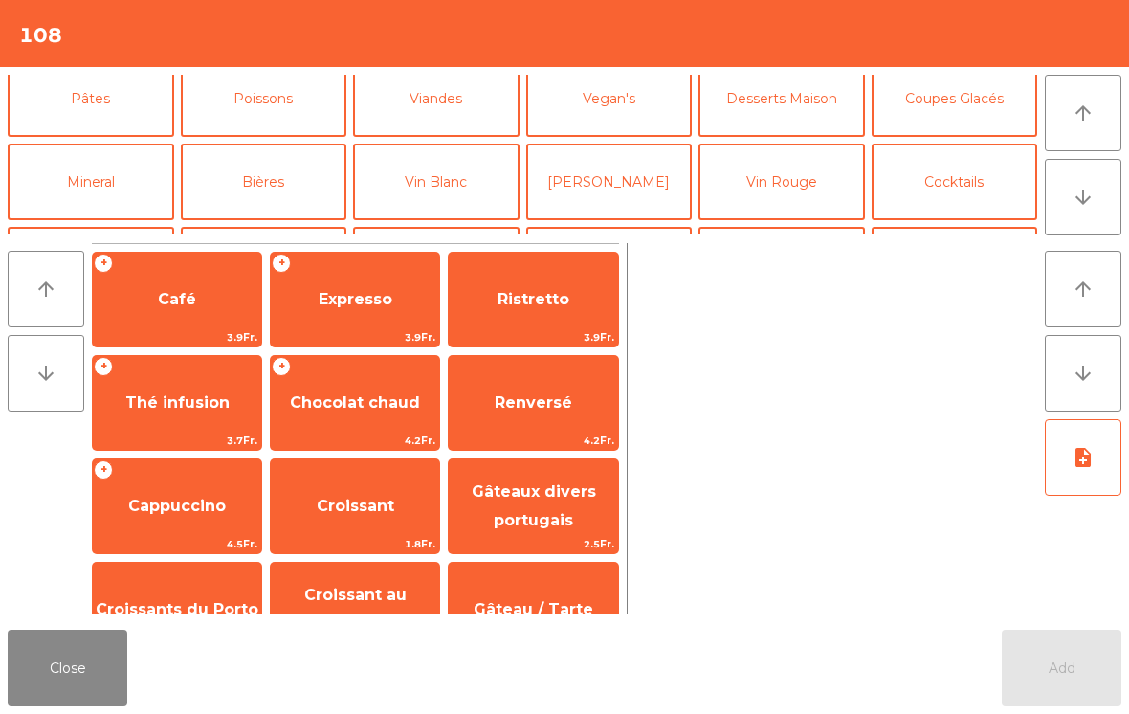
scroll to position [97, 0]
click at [276, 194] on button "Bières" at bounding box center [264, 182] width 166 height 77
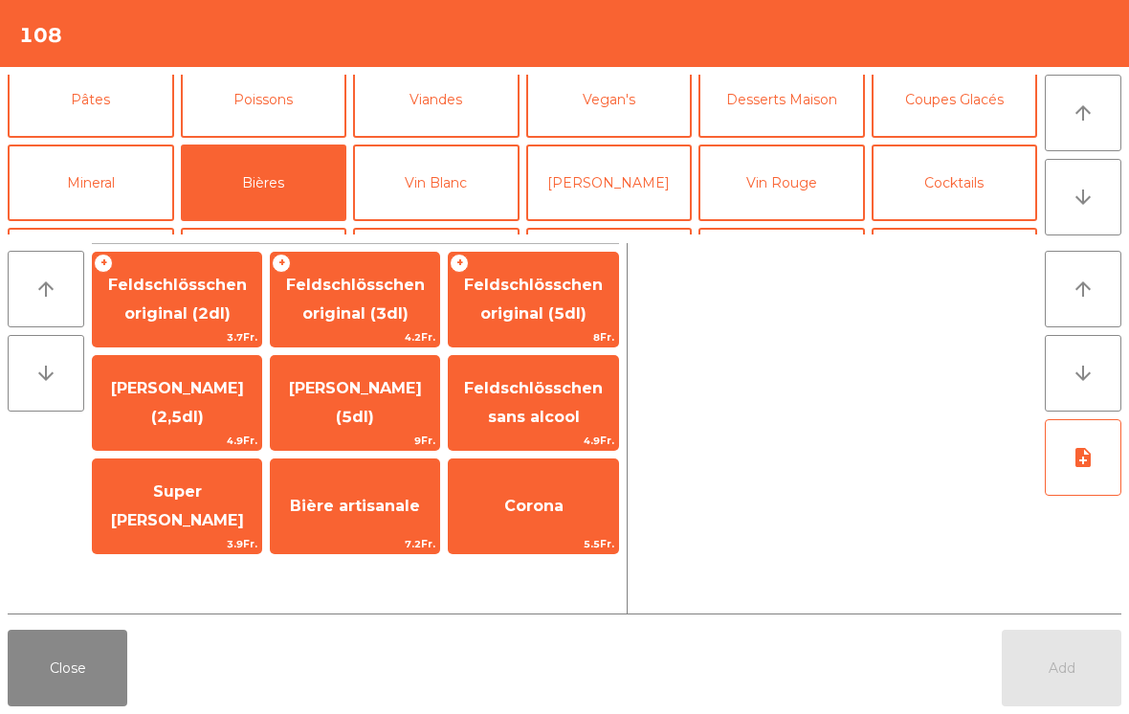
click at [377, 499] on span "Bière artisanale" at bounding box center [355, 506] width 130 height 18
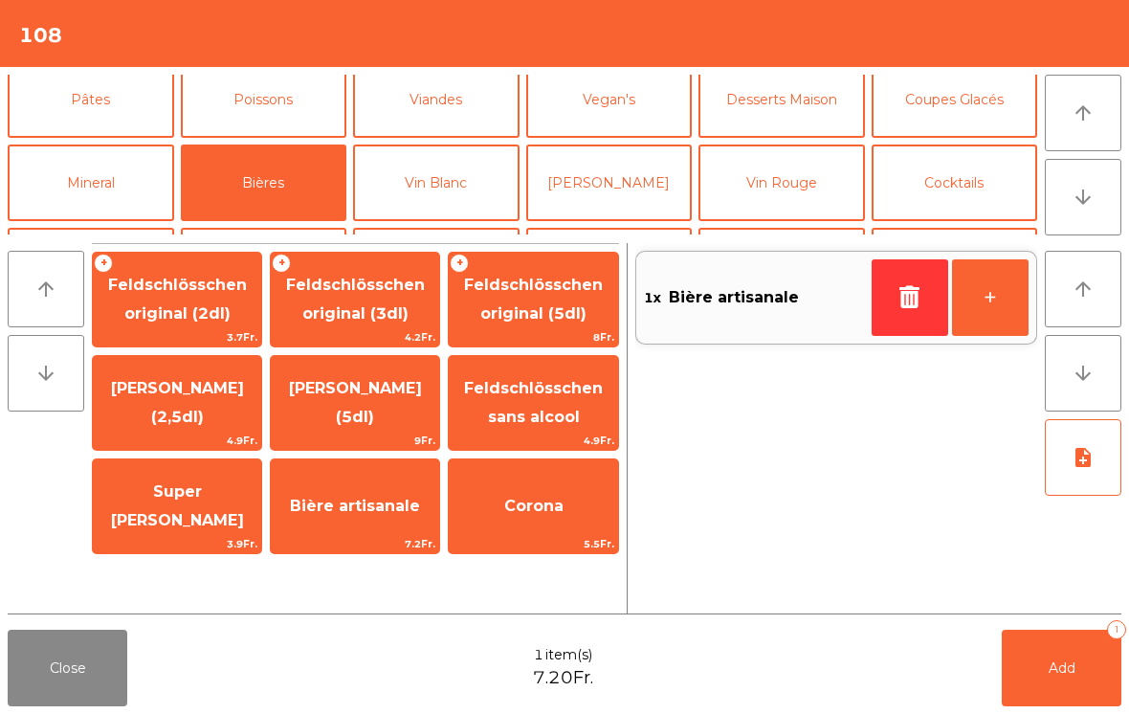
click at [873, 310] on button "button" at bounding box center [910, 297] width 77 height 77
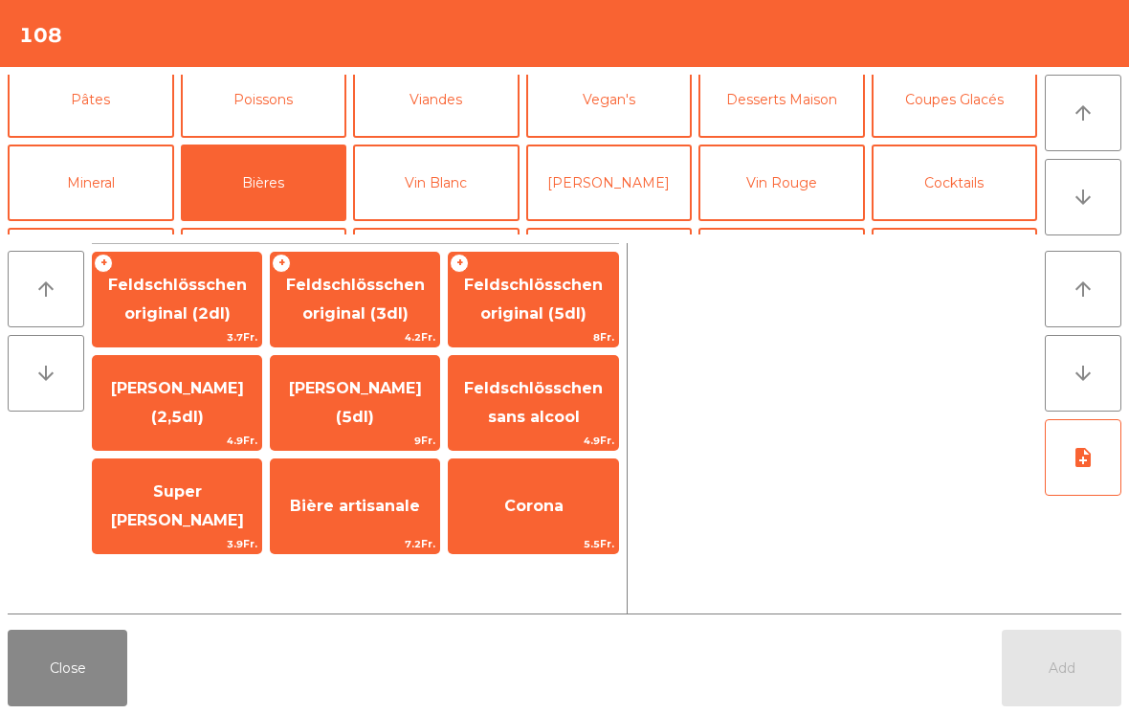
click at [179, 500] on span "Super [PERSON_NAME]" at bounding box center [177, 505] width 133 height 47
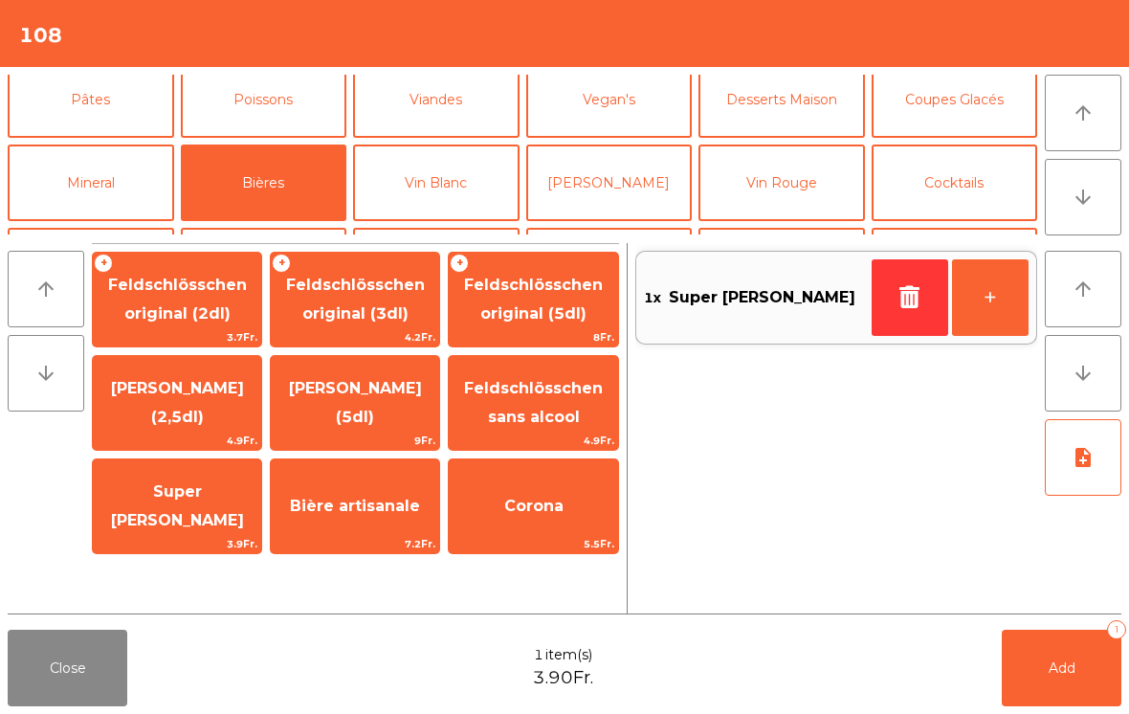
click at [1084, 699] on button "Add 1" at bounding box center [1062, 668] width 120 height 77
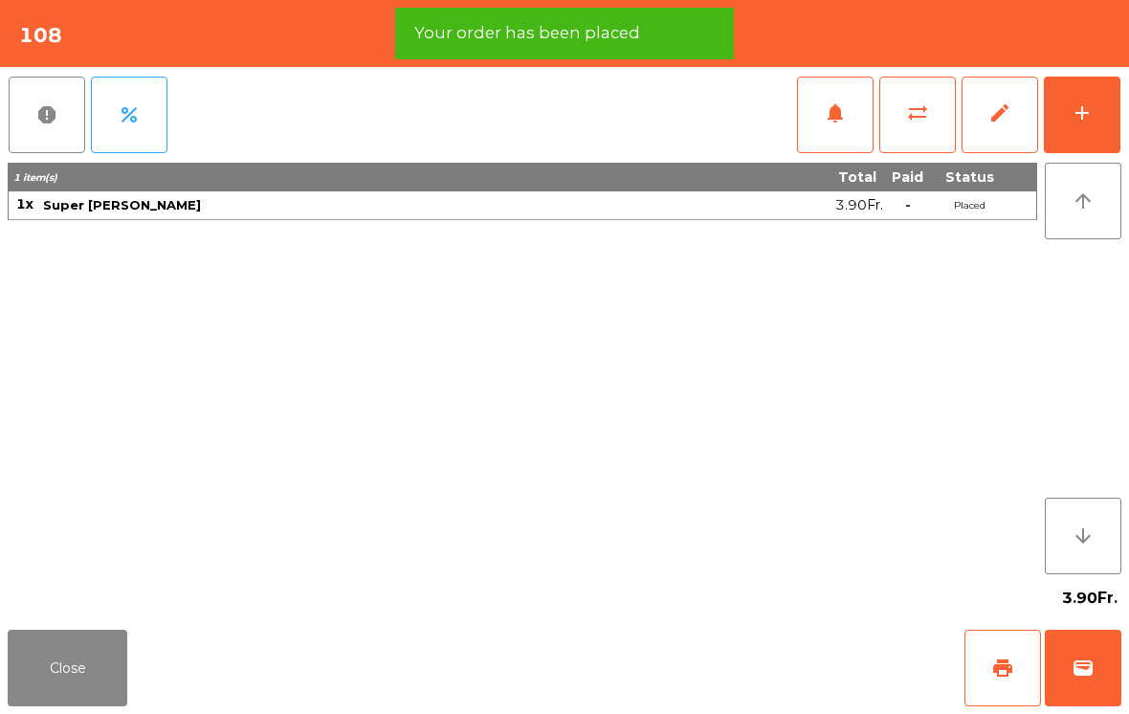
click at [992, 679] on button "print" at bounding box center [1002, 668] width 77 height 77
